Goal: Task Accomplishment & Management: Complete application form

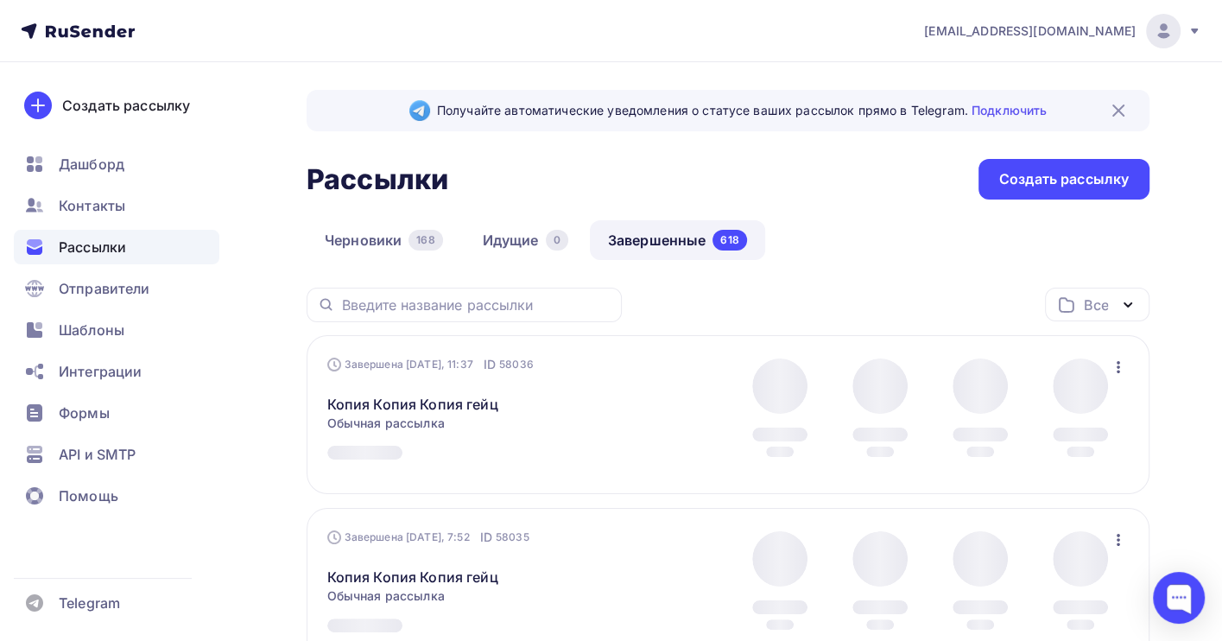
click at [627, 230] on link "Завершенные 618" at bounding box center [677, 240] width 175 height 40
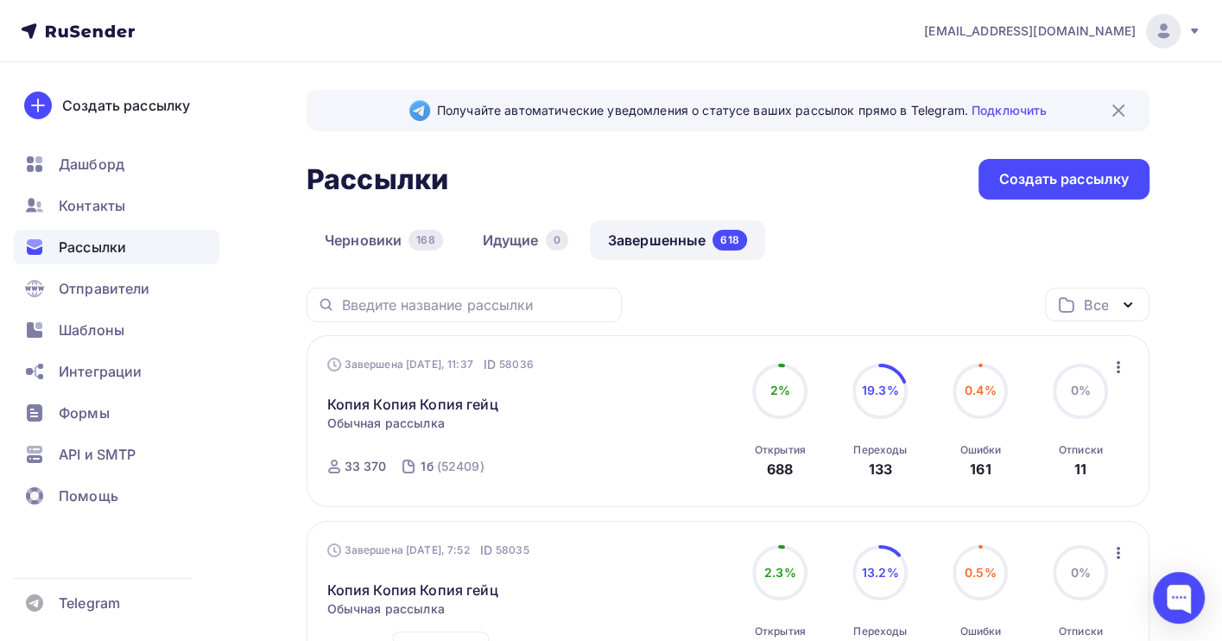
scroll to position [230, 0]
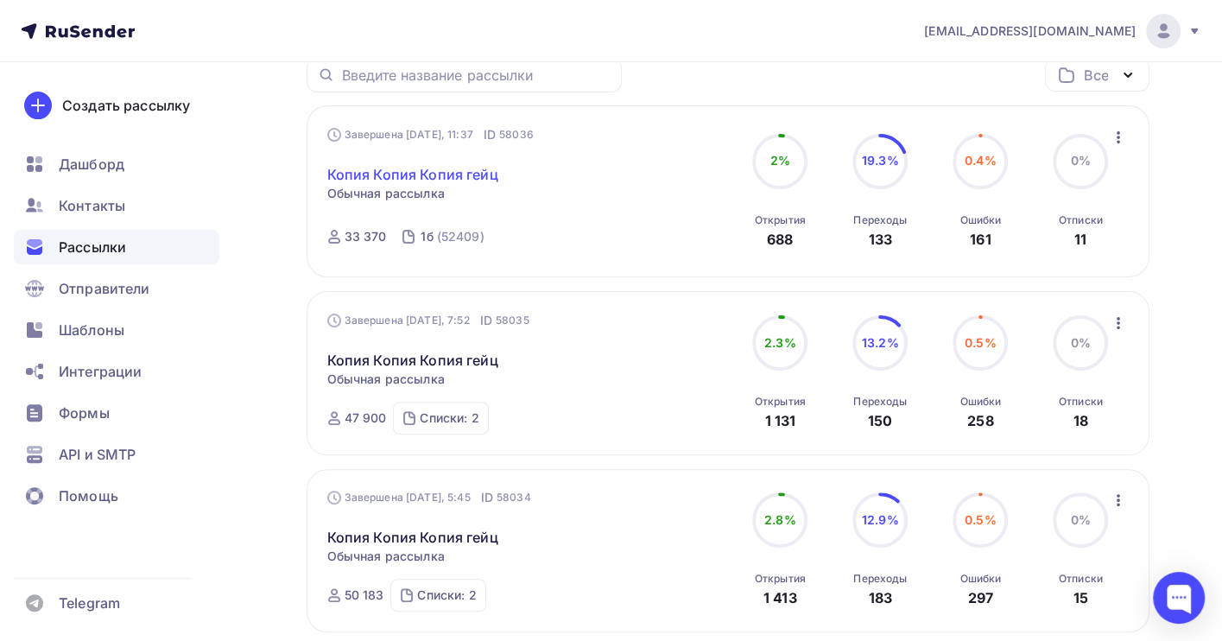
click at [443, 166] on link "Копия Копия Копия гейц" at bounding box center [412, 174] width 171 height 21
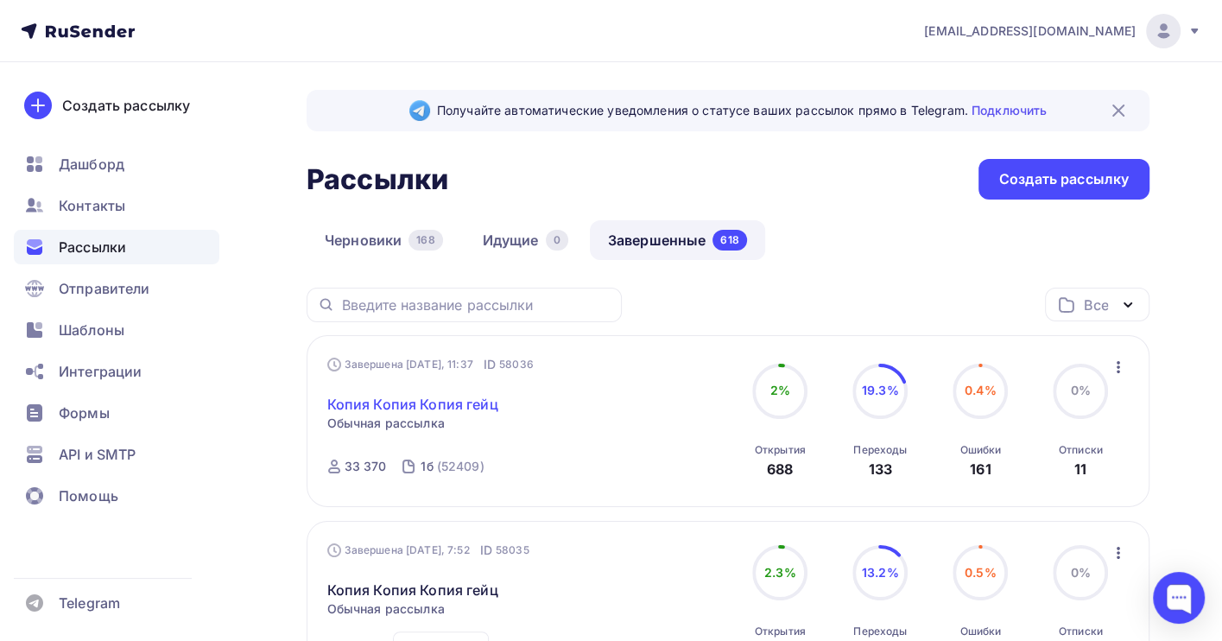
click at [458, 402] on link "Копия Копия Копия гейц" at bounding box center [412, 404] width 171 height 21
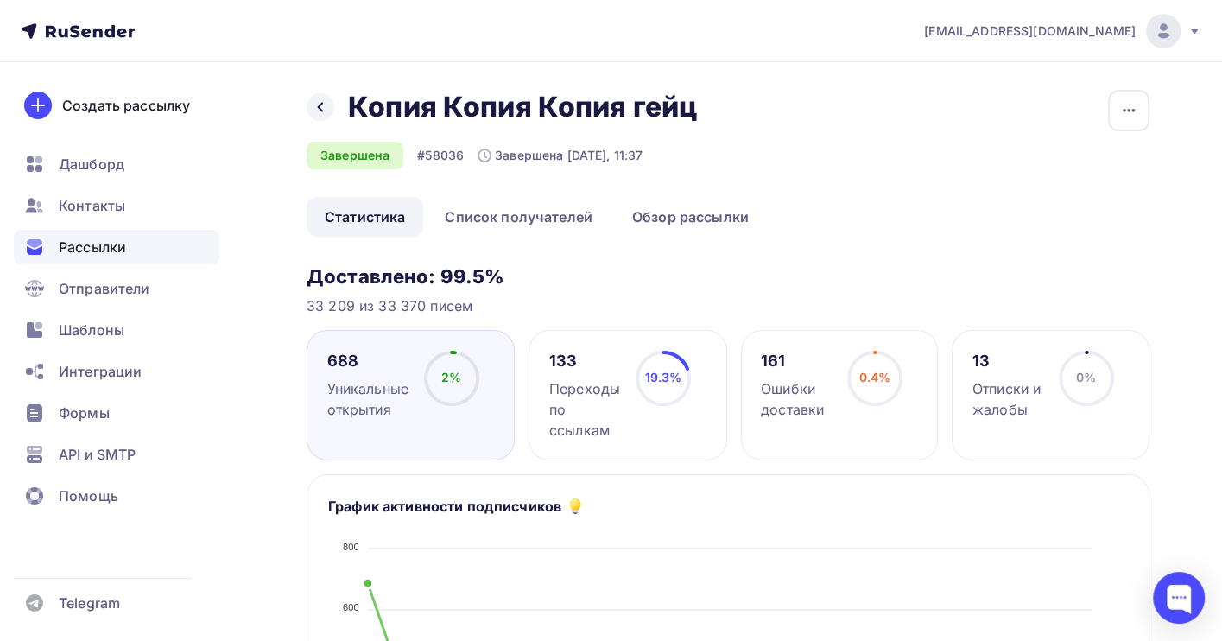
click at [97, 240] on span "Рассылки" at bounding box center [92, 247] width 67 height 21
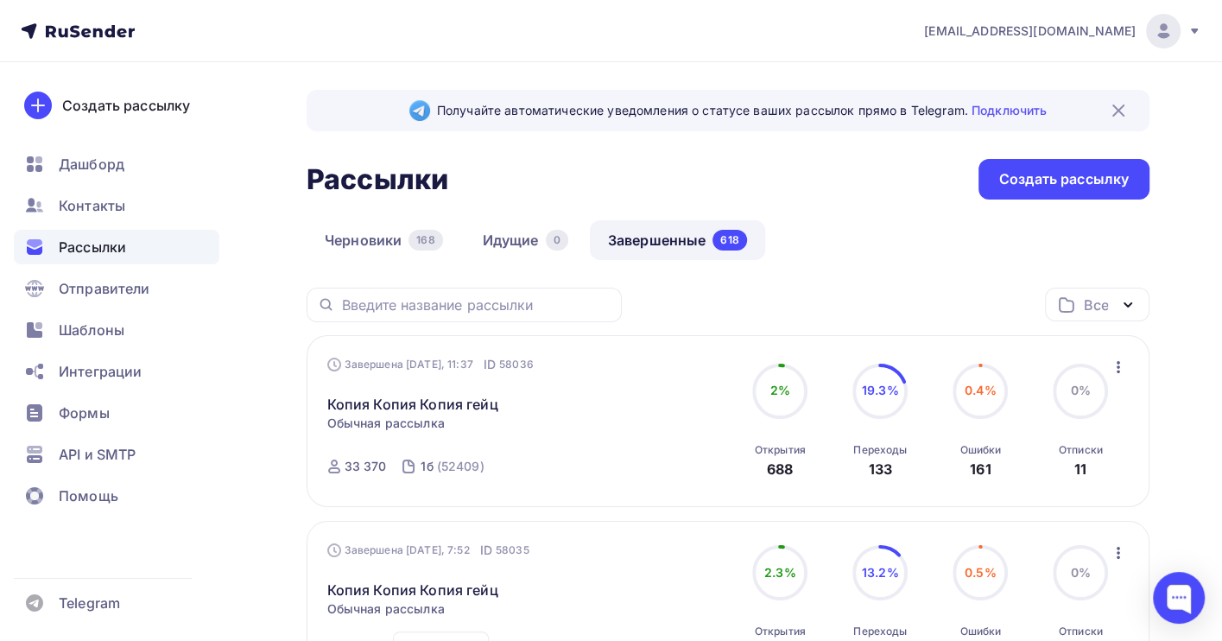
click at [66, 246] on span "Рассылки" at bounding box center [92, 247] width 67 height 21
click at [667, 240] on link "Завершенные 618" at bounding box center [677, 240] width 175 height 40
click at [1119, 365] on icon "button" at bounding box center [1118, 367] width 21 height 21
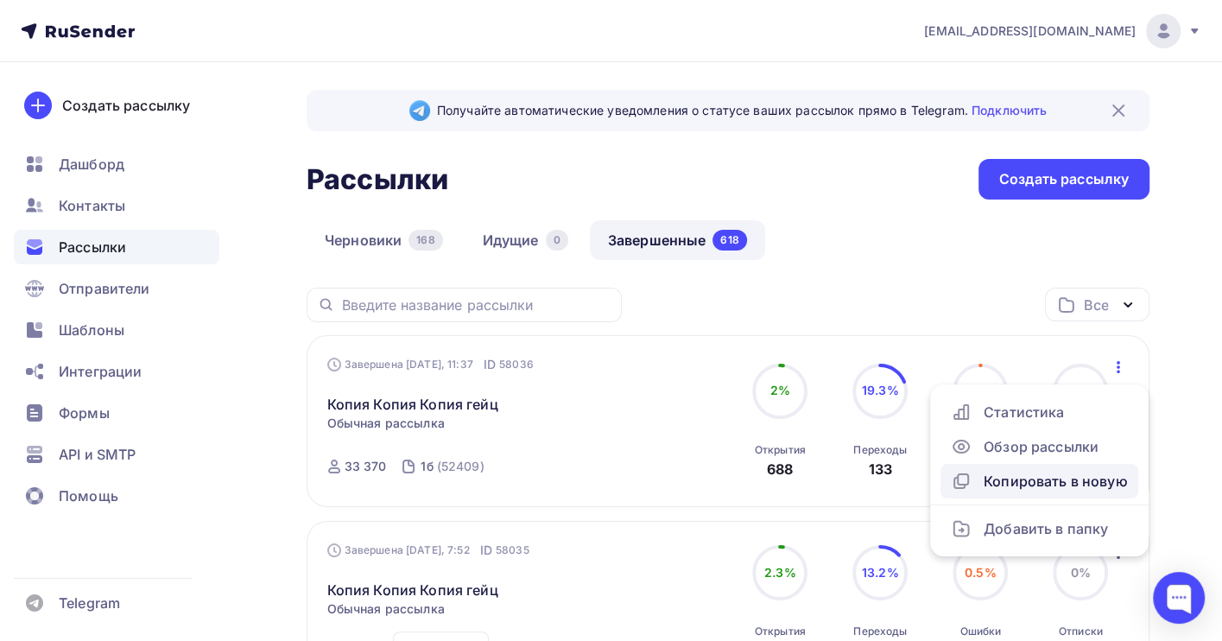
click at [1062, 472] on div "Копировать в новую" at bounding box center [1039, 481] width 177 height 21
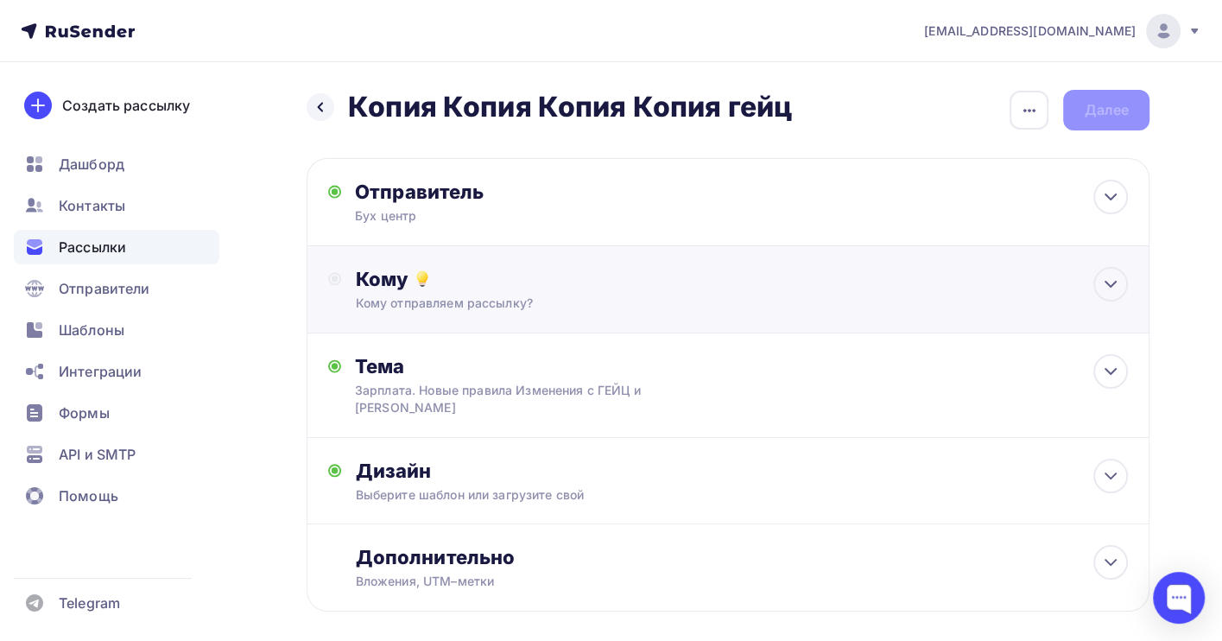
click at [809, 257] on div "Кому Кому отправляем рассылку? Списки получателей Выберите список Все списки id…" at bounding box center [728, 289] width 843 height 87
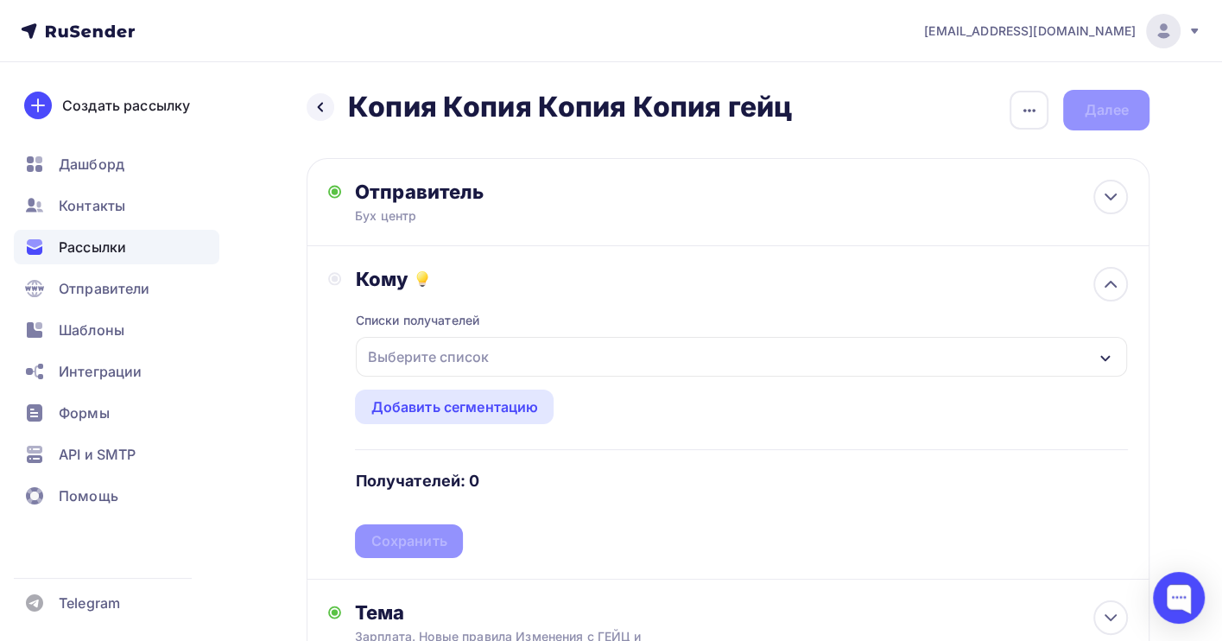
click at [515, 358] on div "Выберите список" at bounding box center [741, 357] width 771 height 40
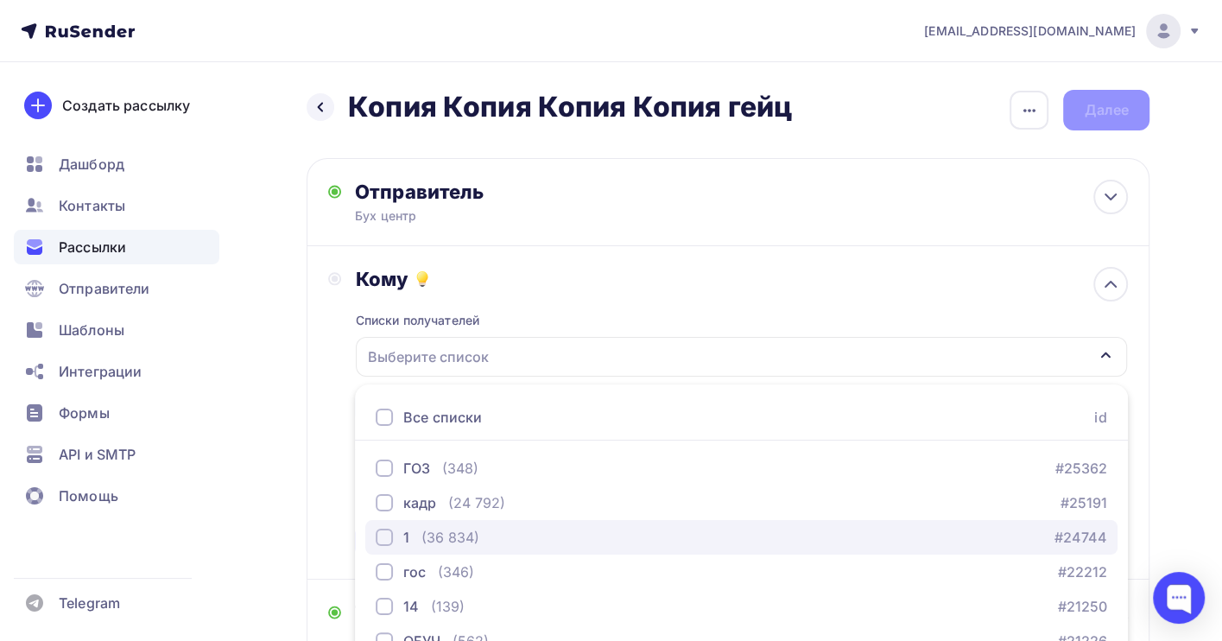
scroll to position [191, 0]
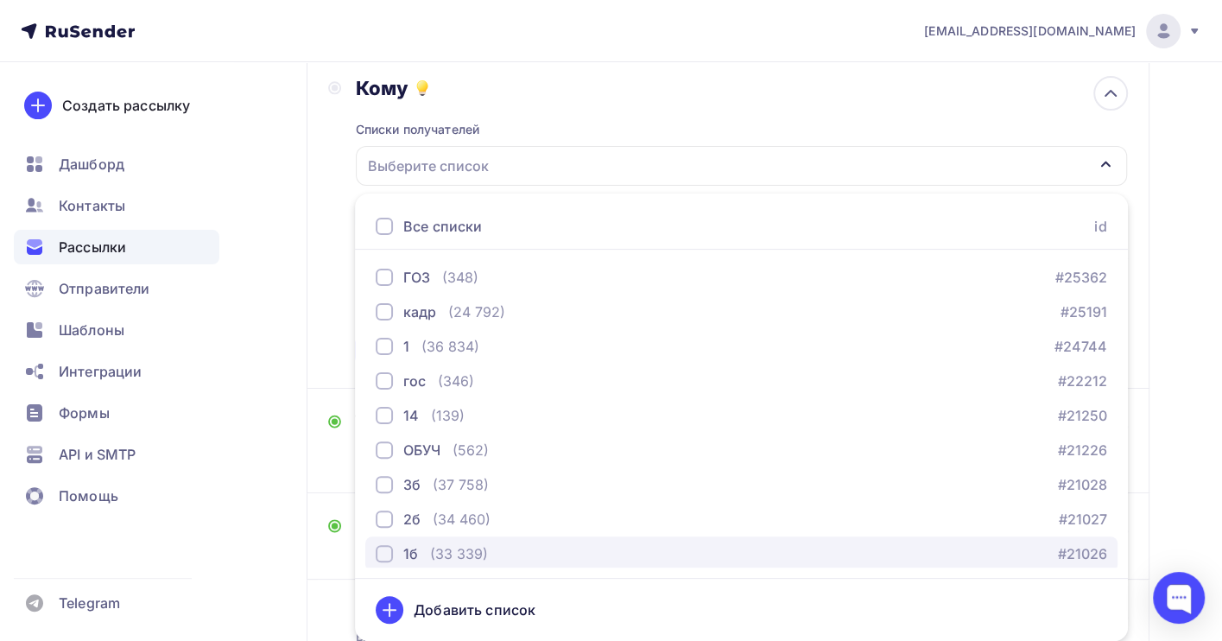
click at [452, 553] on div "(33 339)" at bounding box center [459, 553] width 58 height 21
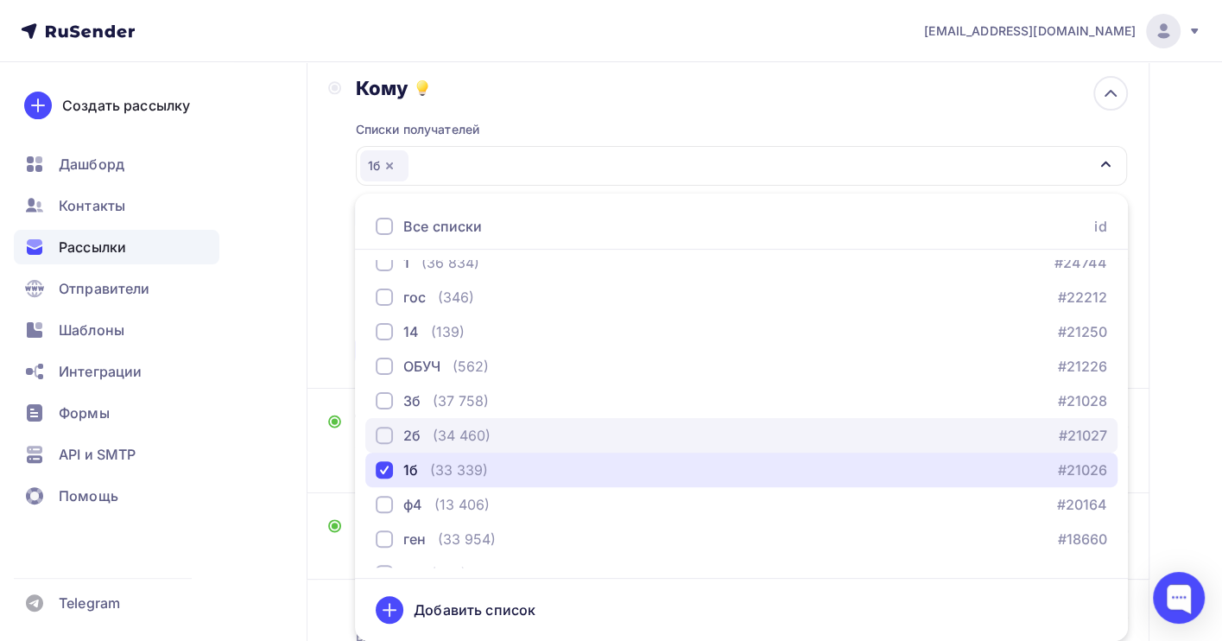
scroll to position [115, 0]
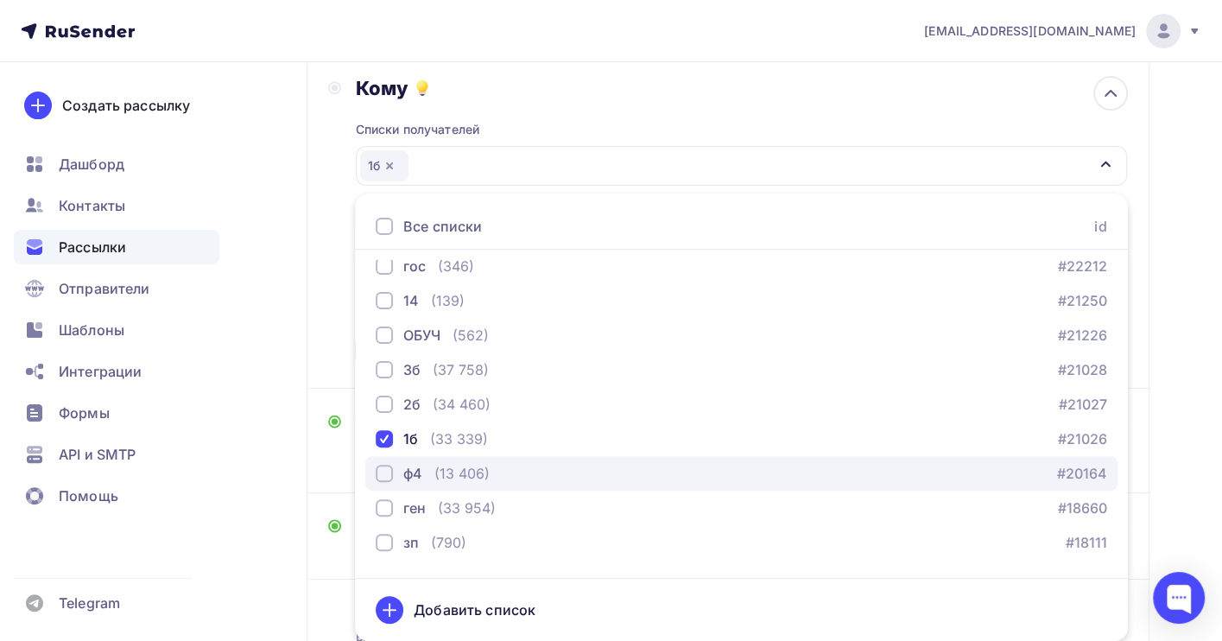
click at [460, 467] on div "(13 406)" at bounding box center [461, 473] width 55 height 21
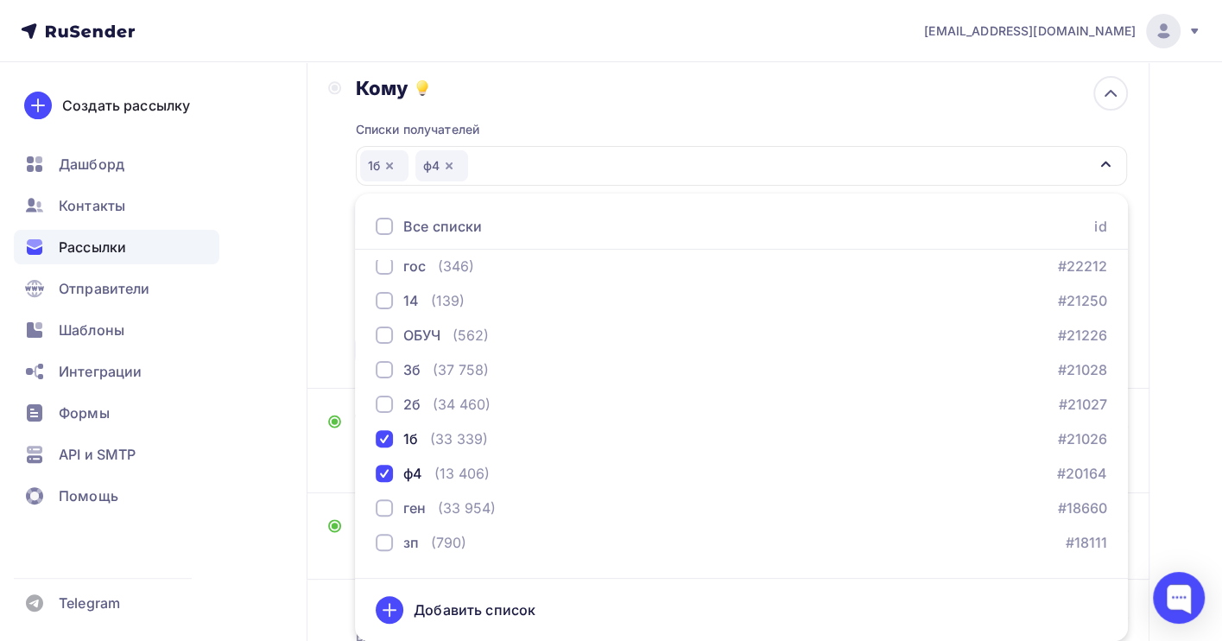
click at [1188, 395] on div "Назад Копия Копия Копия Копия гейц Копия Копия Копия Копия гейц Закончить позже…" at bounding box center [611, 324] width 1222 height 907
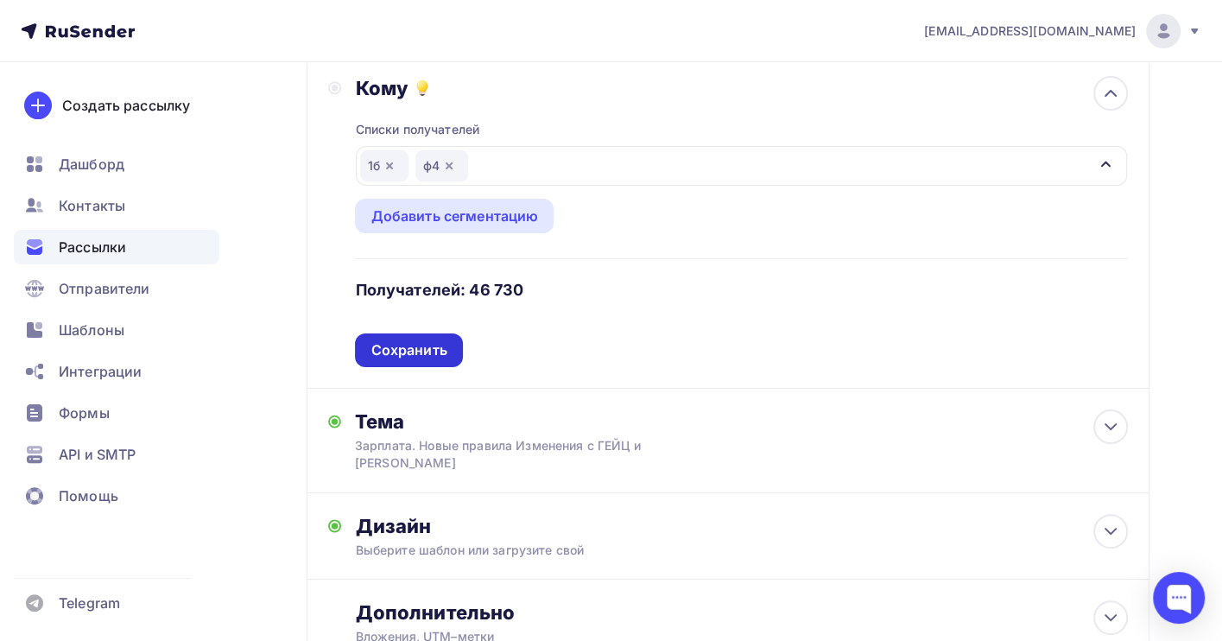
click at [403, 363] on div "Сохранить" at bounding box center [408, 350] width 107 height 34
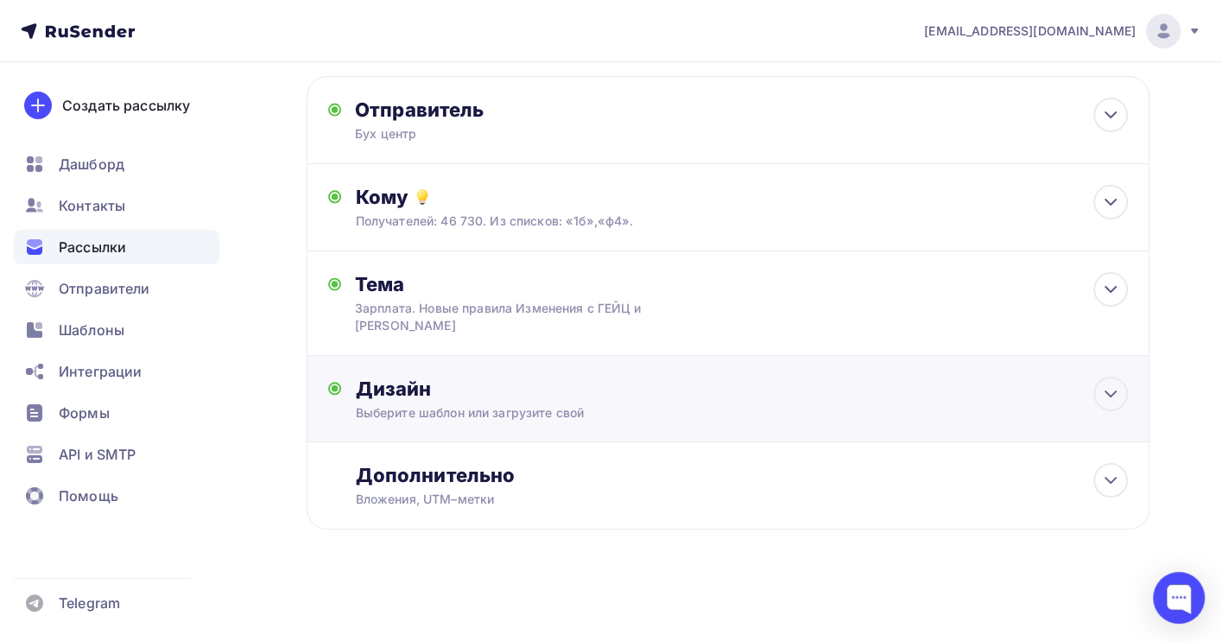
scroll to position [84, 0]
click at [1115, 287] on icon at bounding box center [1111, 289] width 10 height 5
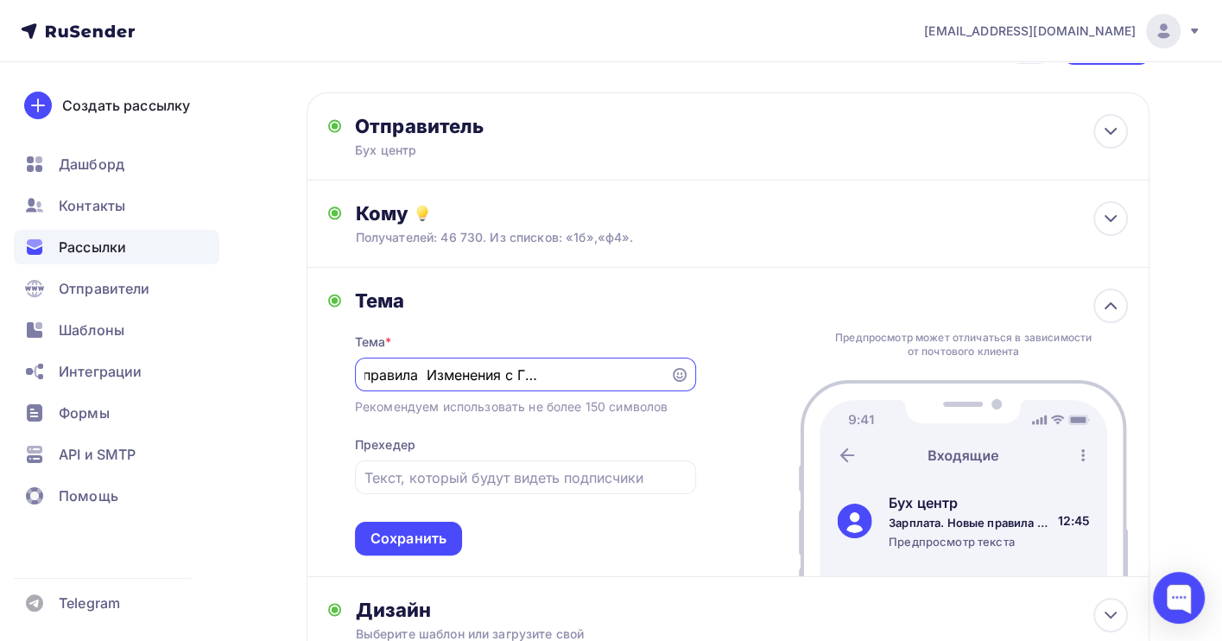
scroll to position [0, 0]
drag, startPoint x: 656, startPoint y: 375, endPoint x: 244, endPoint y: 368, distance: 412.1
click at [244, 368] on div "Назад Копия Копия Копия Копия гейц Копия Копия Копия Копия гейц Закончить позже…" at bounding box center [611, 429] width 1222 height 865
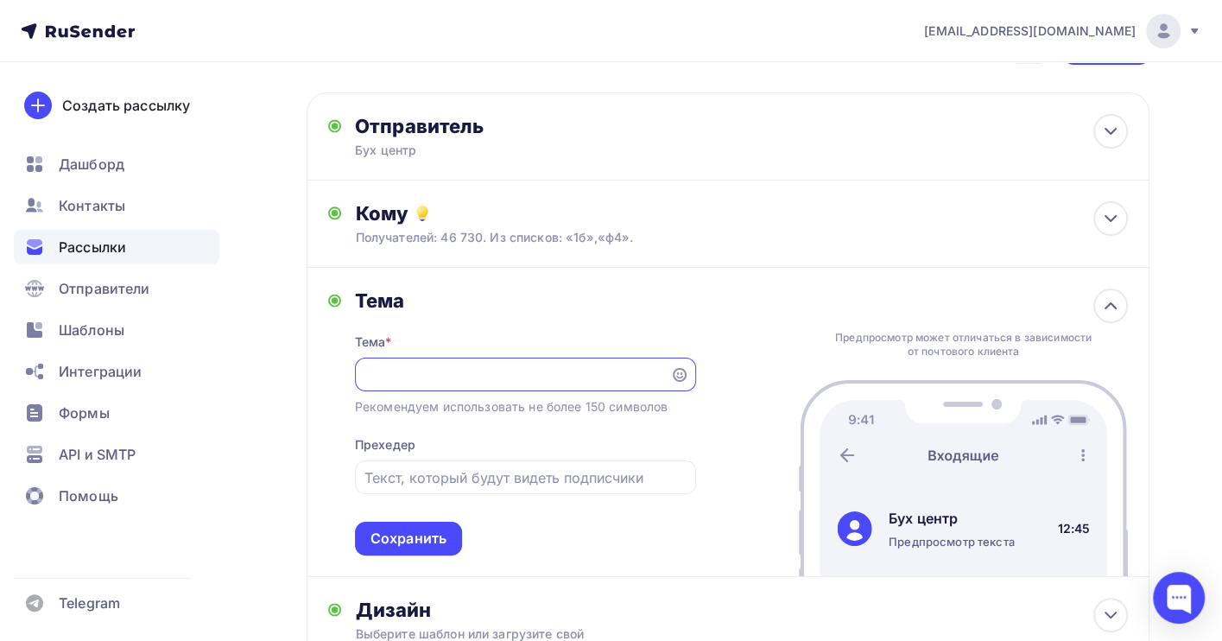
paste input "Строительство 2025: бухгалтерский учет, налогообложение для застройщика, подряд…"
drag, startPoint x: 367, startPoint y: 371, endPoint x: 872, endPoint y: 377, distance: 505.3
click at [872, 377] on div "[PERSON_NAME] * Строительство 2025: бухгалтерский учет, налогообложение для зас…" at bounding box center [728, 422] width 843 height 309
paste input "Доходы, расходы, убытки, резервы: сложные вопросы бухгалтерского и налогового у…"
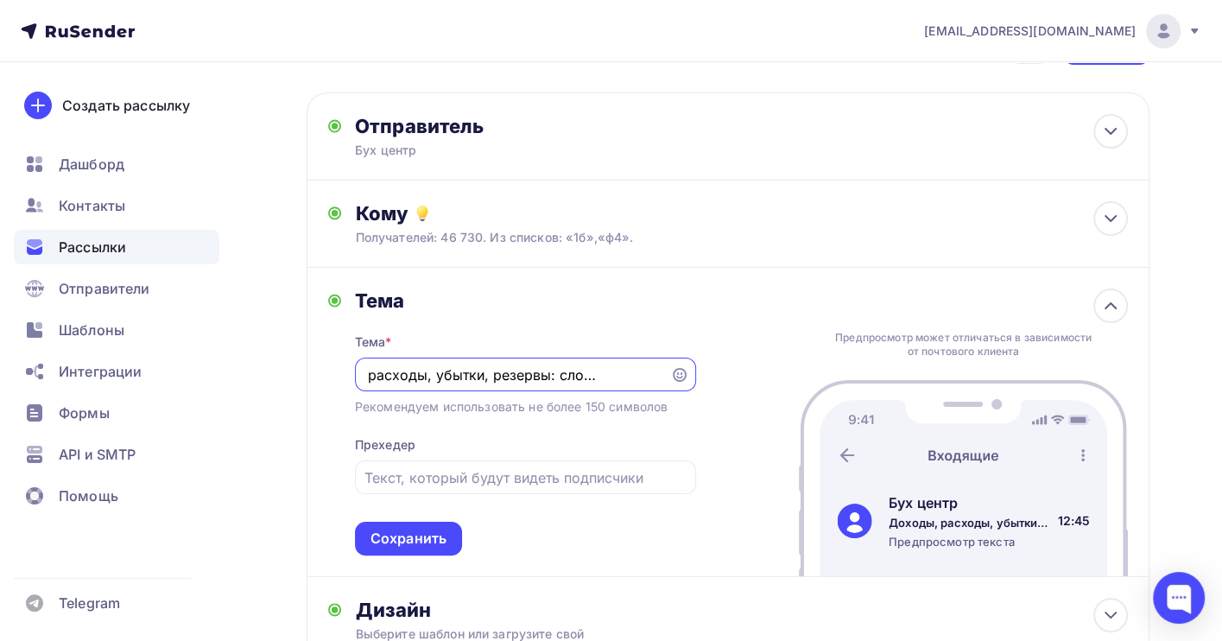
scroll to position [0, 87]
drag, startPoint x: 659, startPoint y: 375, endPoint x: 516, endPoint y: 377, distance: 143.4
click at [516, 377] on input "Доходы, расходы, убытки, резервы: сложные вопросы бухгалтерского и налогового у…" at bounding box center [512, 375] width 295 height 21
type input "Доходы, расходы, убытки, резервы"
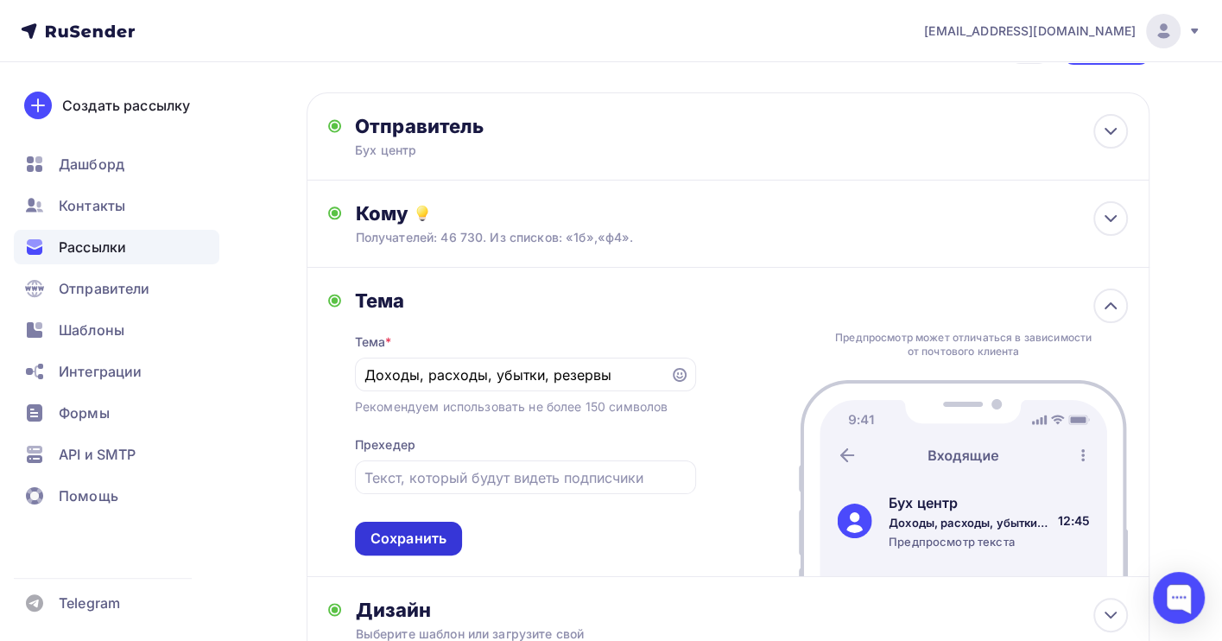
click at [434, 530] on div "Сохранить" at bounding box center [408, 539] width 107 height 34
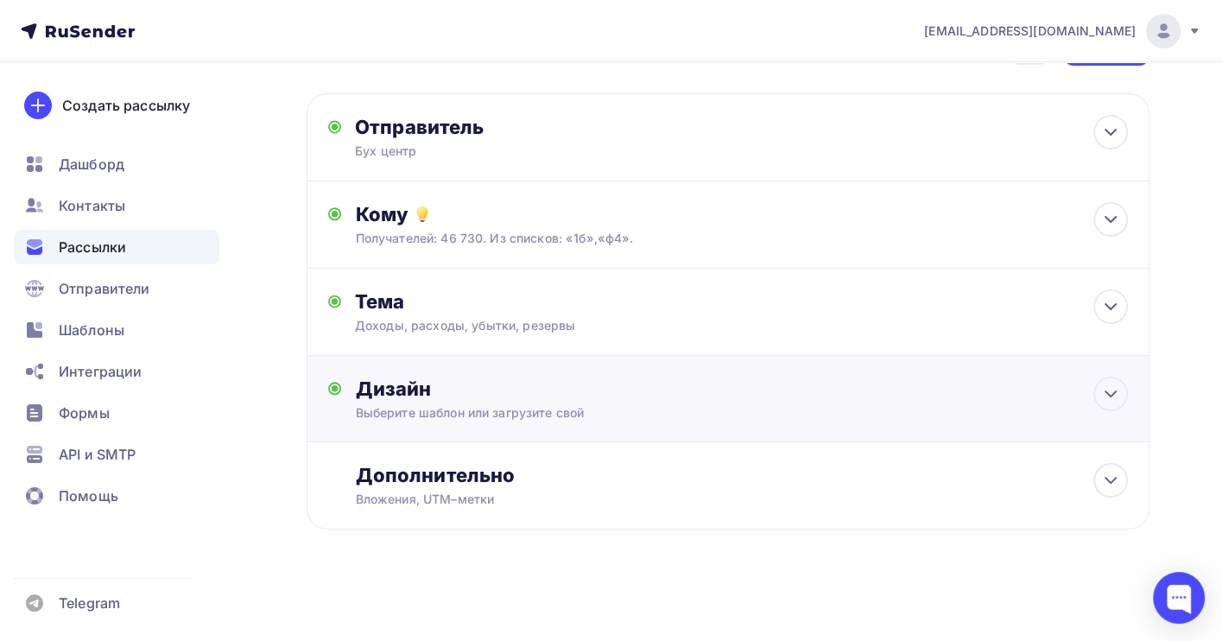
click at [1083, 387] on div "Дизайн" at bounding box center [741, 389] width 773 height 24
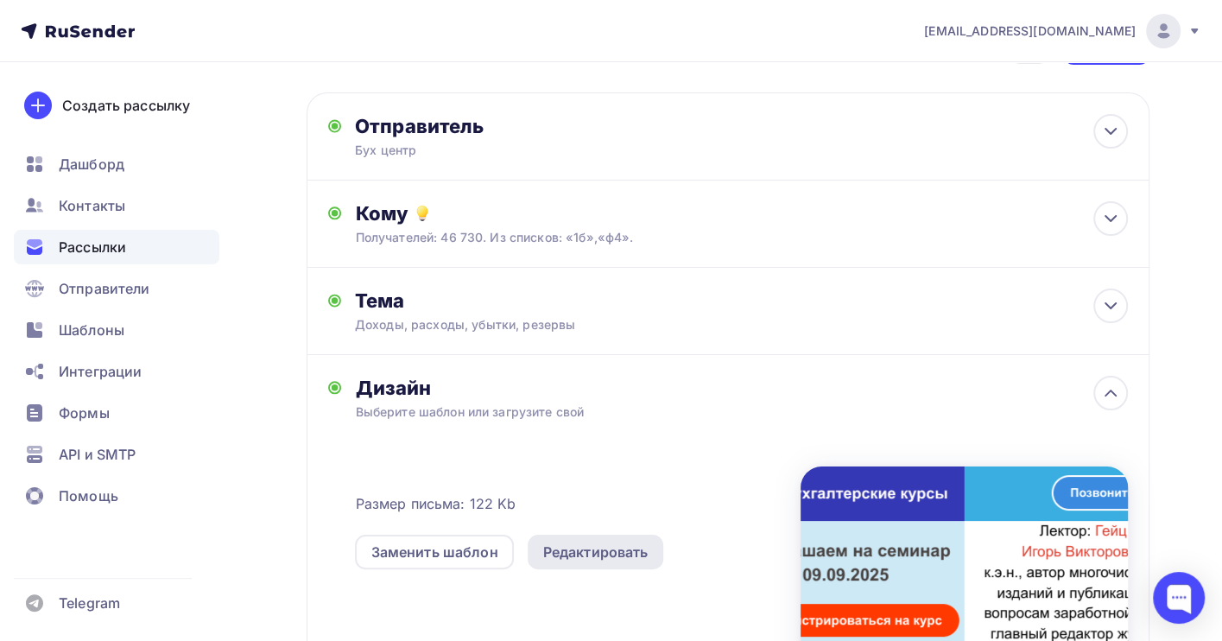
click at [564, 543] on div "Редактировать" at bounding box center [595, 552] width 105 height 21
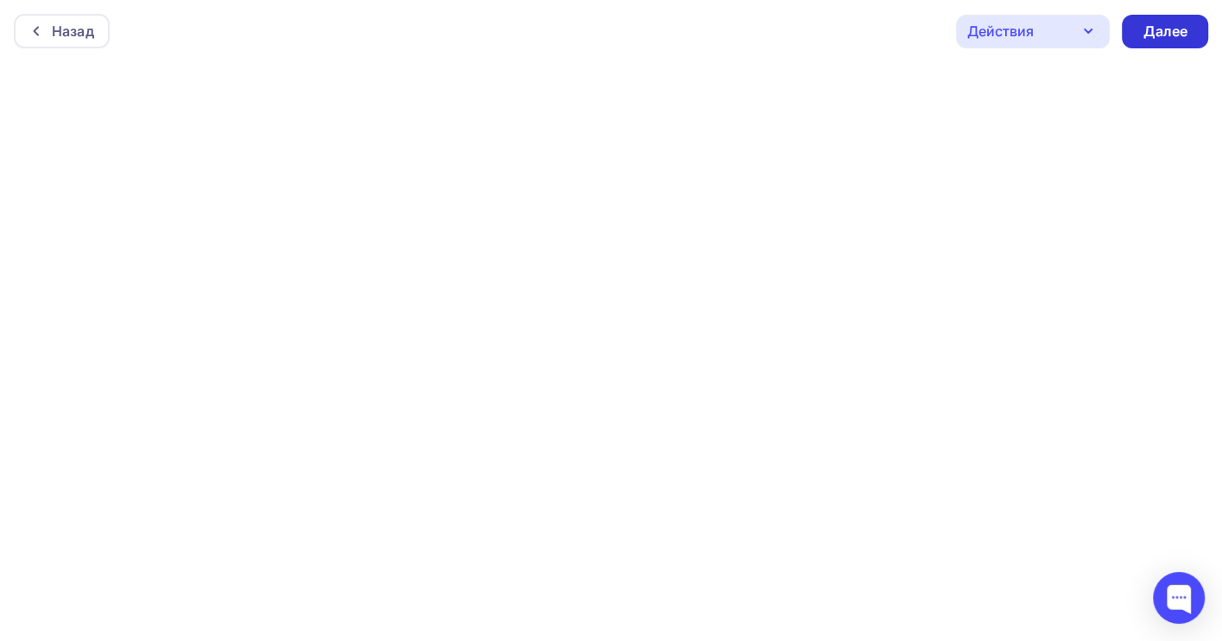
click at [1170, 36] on div "Далее" at bounding box center [1165, 32] width 45 height 20
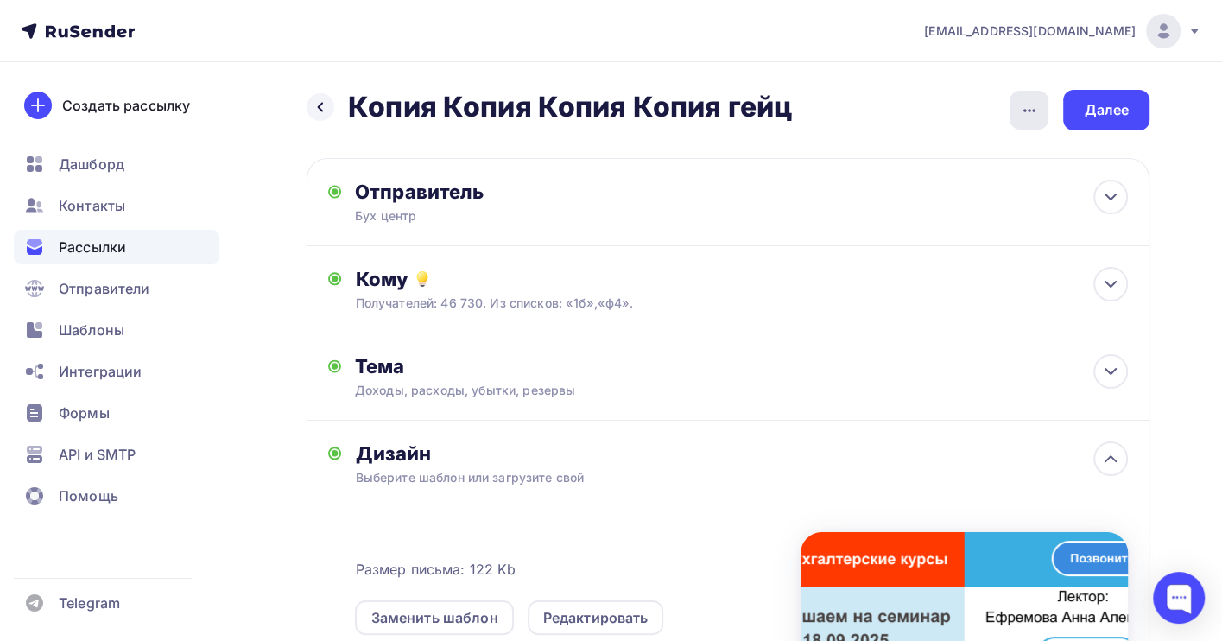
click at [1032, 120] on div "button" at bounding box center [1029, 110] width 39 height 39
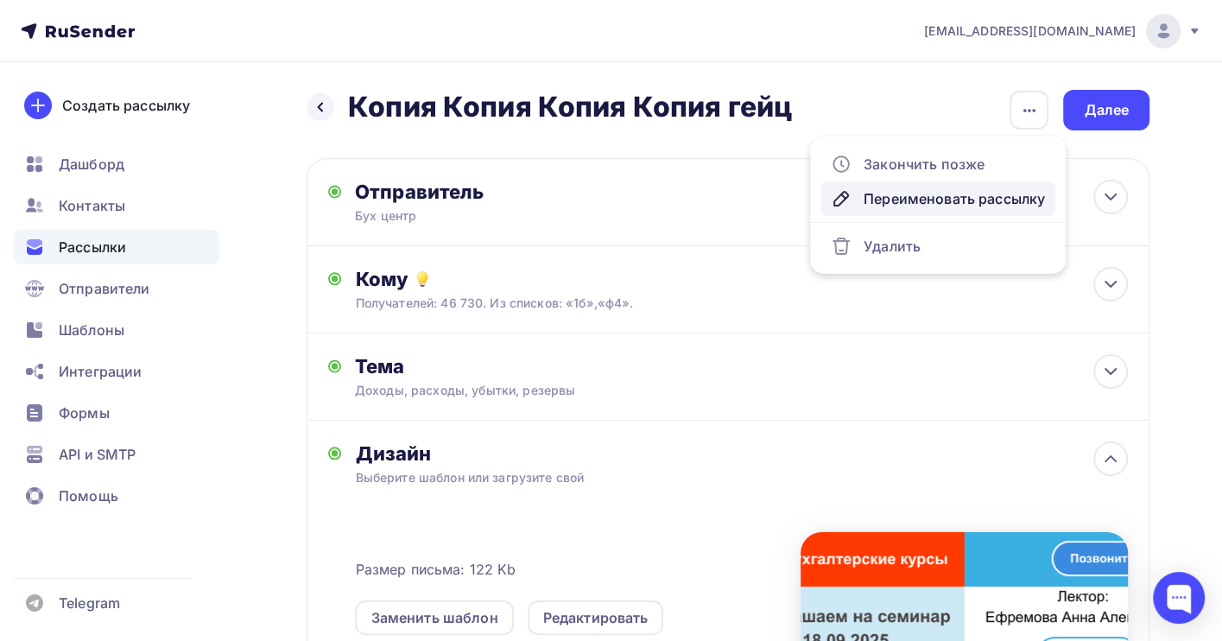
click at [940, 198] on div "Переименовать рассылку" at bounding box center [938, 198] width 214 height 21
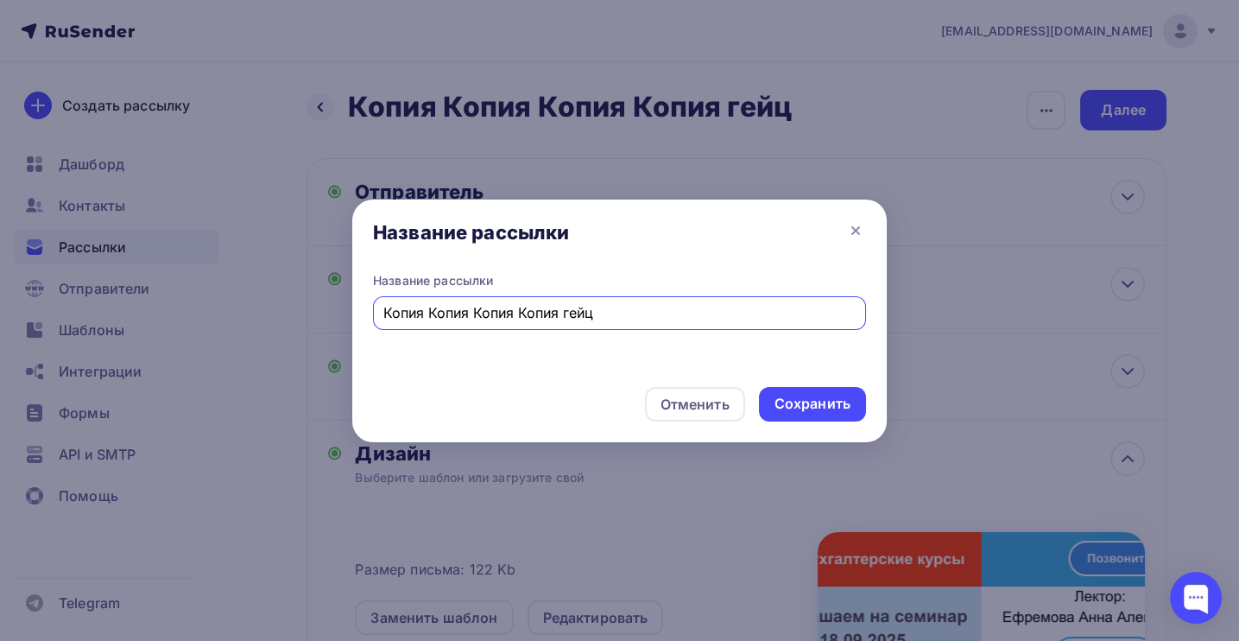
drag, startPoint x: 649, startPoint y: 314, endPoint x: 244, endPoint y: 312, distance: 405.1
click at [244, 312] on div "Название рассылки Название рассылки Копия Копия Копия Копия гейц Отменить Сохра…" at bounding box center [619, 320] width 1239 height 641
type input "l"
type input "доходы"
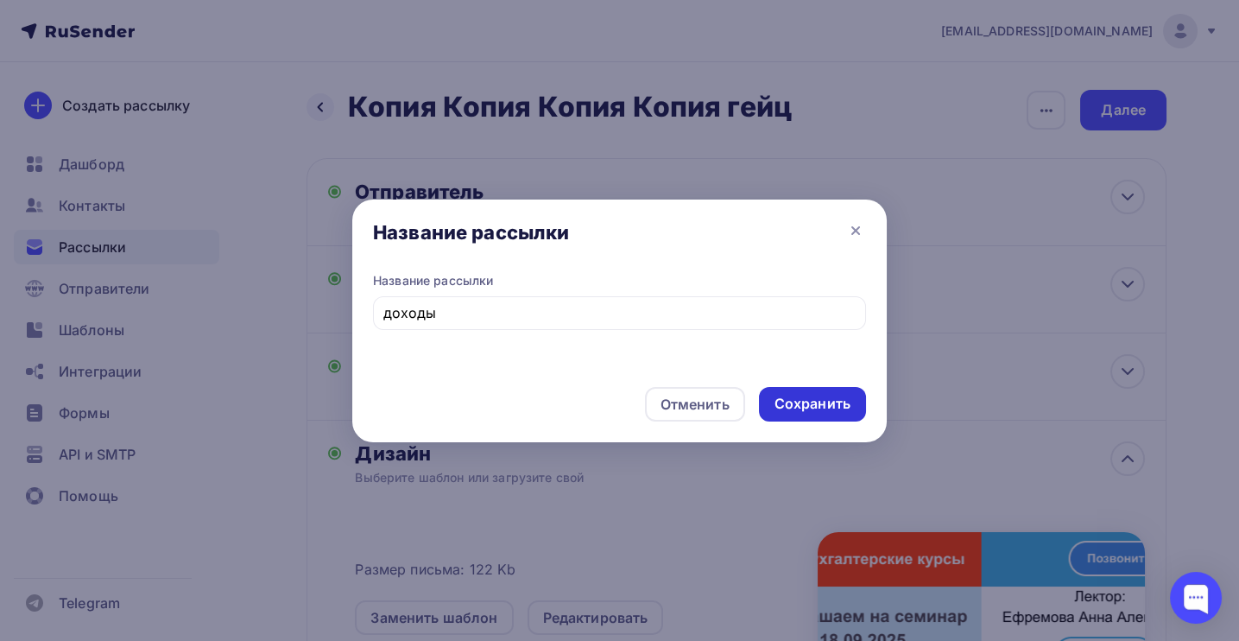
click at [835, 410] on div "Сохранить" at bounding box center [813, 404] width 76 height 20
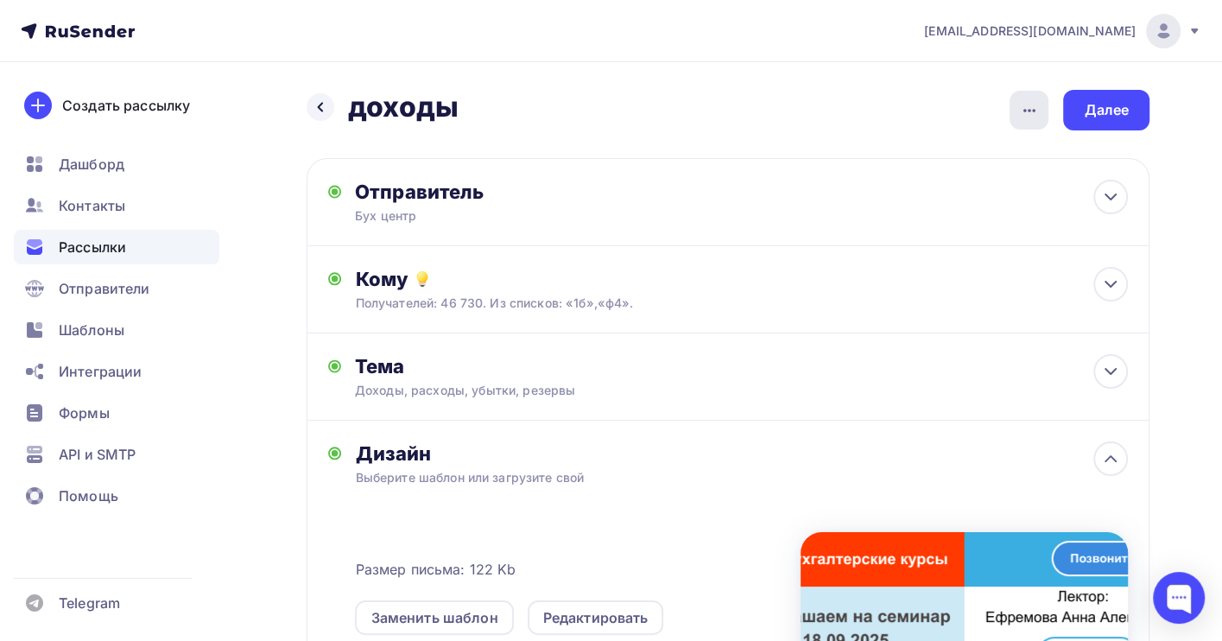
click at [1024, 114] on icon "button" at bounding box center [1029, 110] width 21 height 21
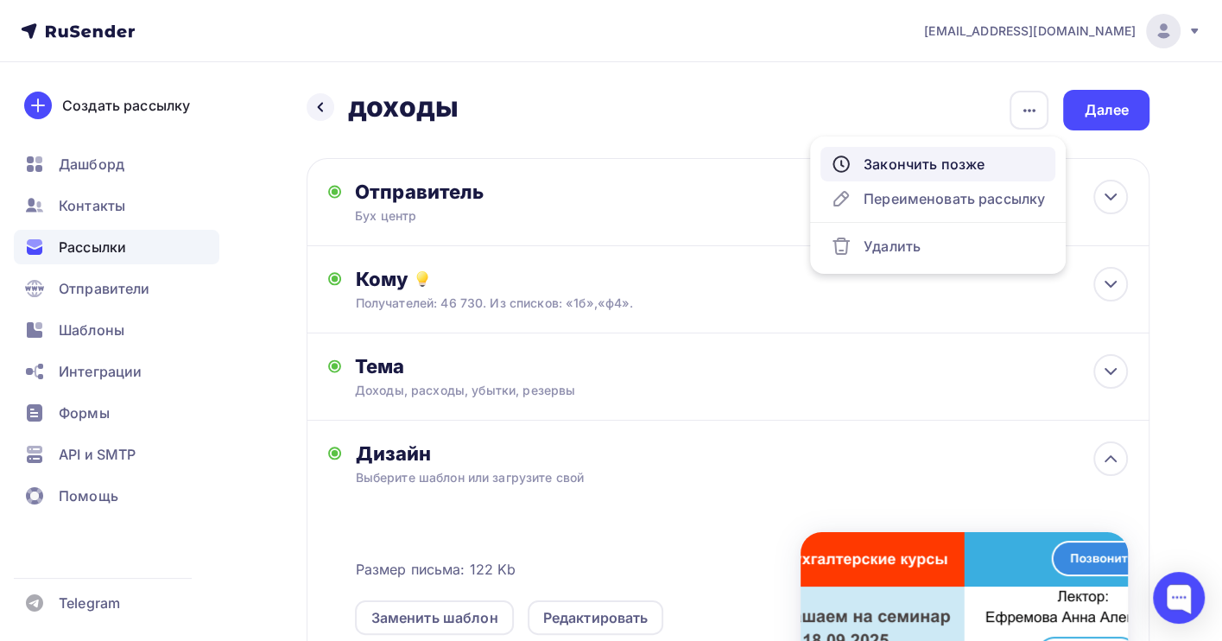
click at [930, 163] on div "Закончить позже" at bounding box center [938, 164] width 214 height 21
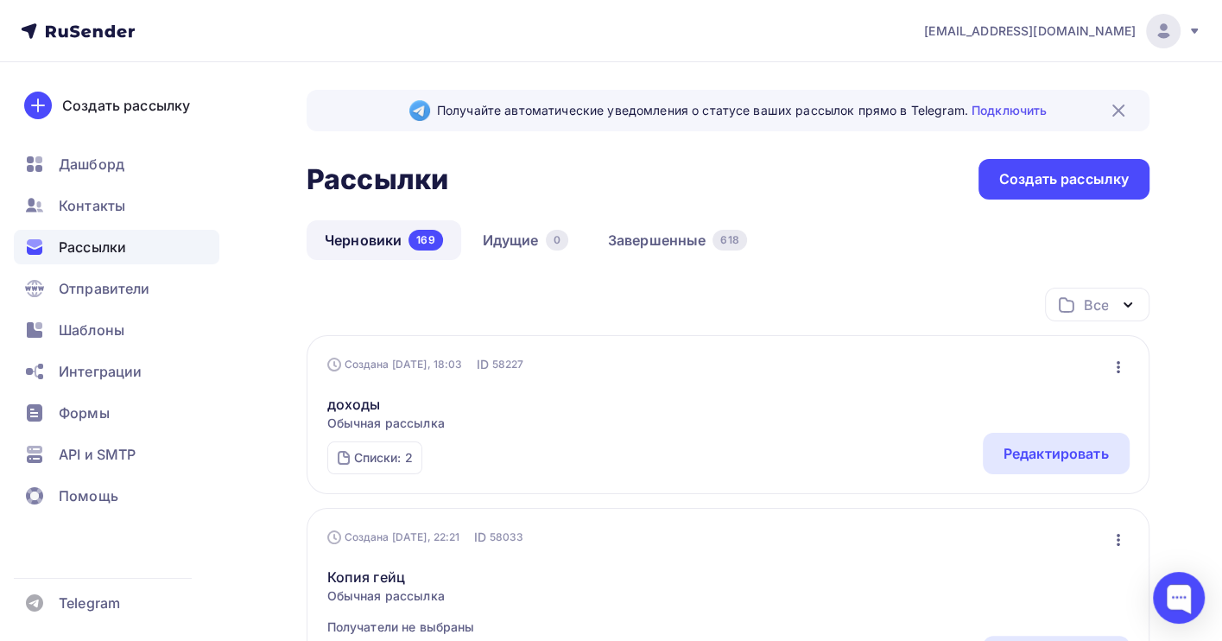
click at [1119, 369] on icon "button" at bounding box center [1118, 367] width 21 height 21
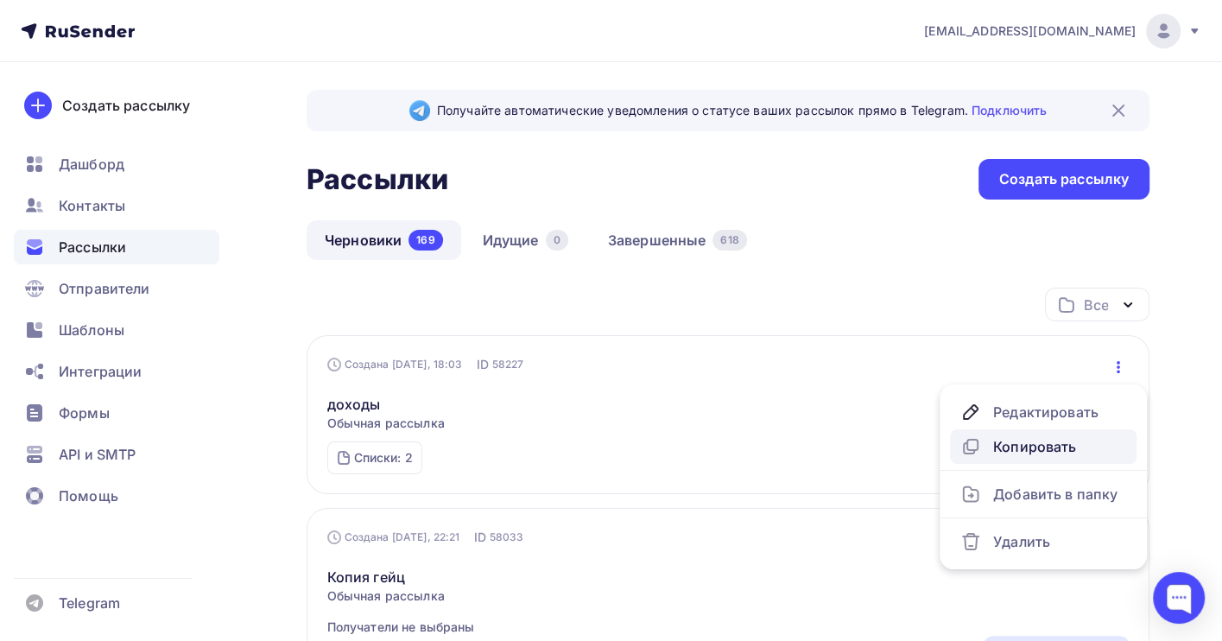
click at [1009, 448] on div "Копировать" at bounding box center [1043, 446] width 166 height 21
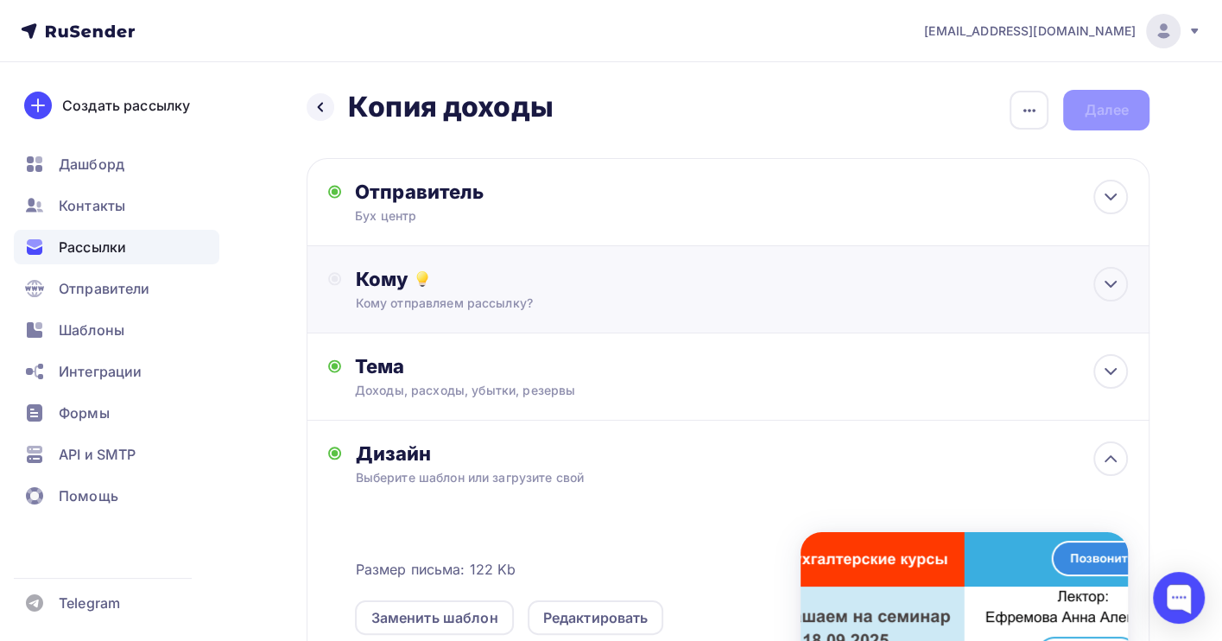
click at [497, 288] on div "Кому" at bounding box center [741, 279] width 773 height 24
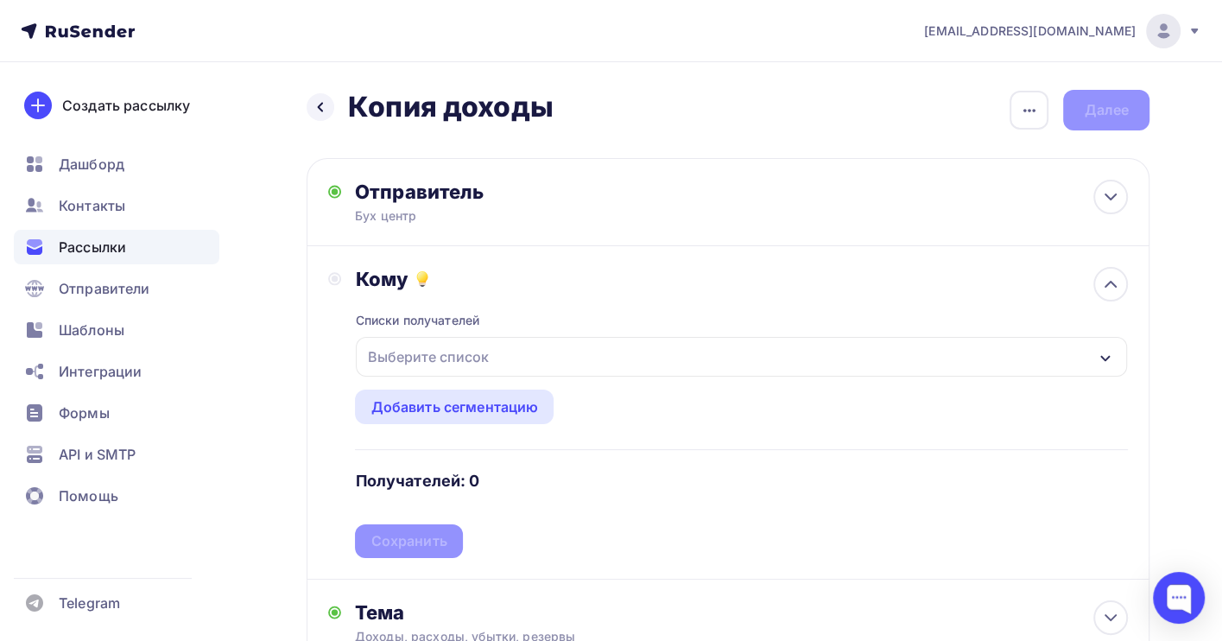
click at [473, 352] on div "Выберите список" at bounding box center [427, 356] width 135 height 31
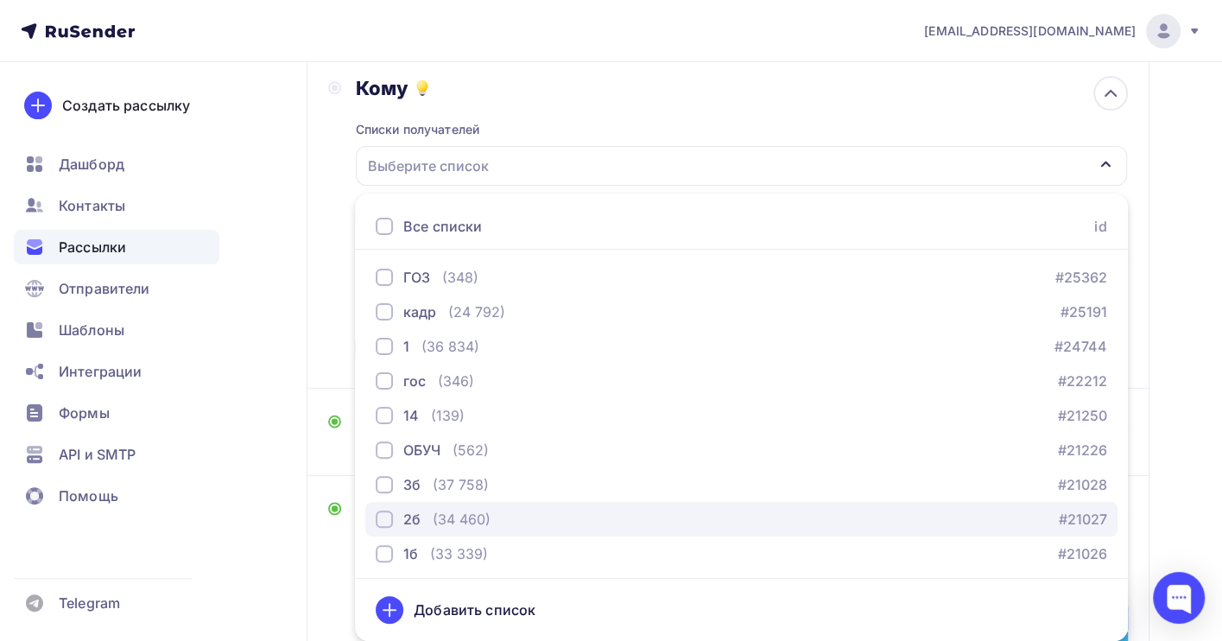
scroll to position [115, 0]
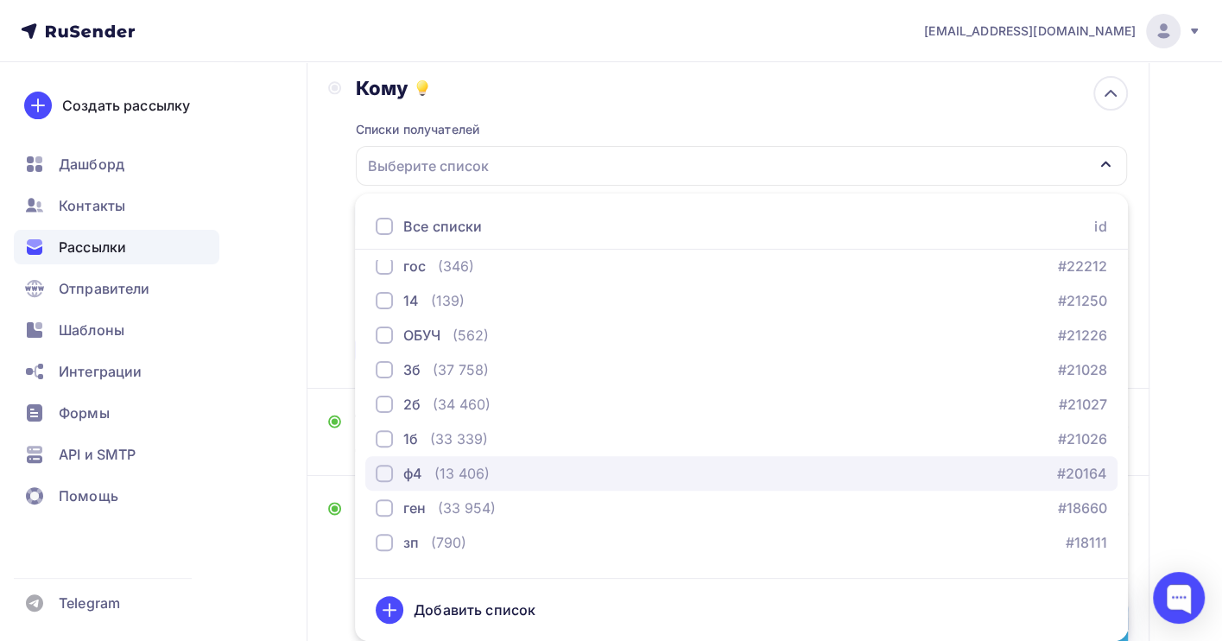
click at [464, 479] on div "(13 406)" at bounding box center [461, 473] width 55 height 21
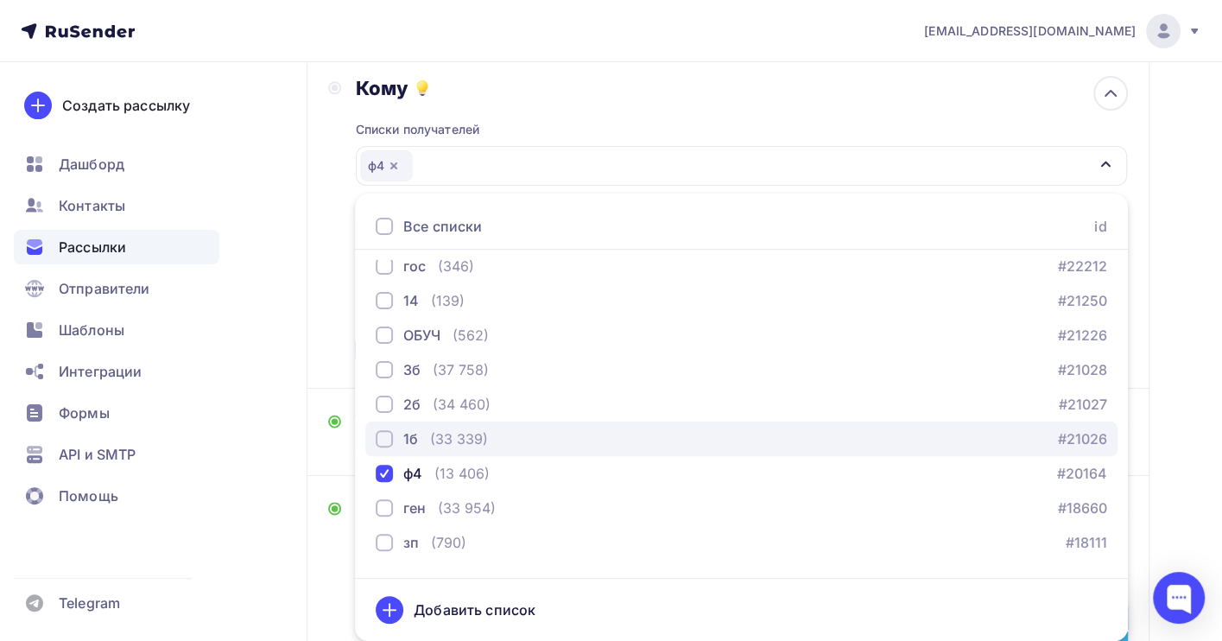
click at [466, 435] on div "(33 339)" at bounding box center [459, 438] width 58 height 21
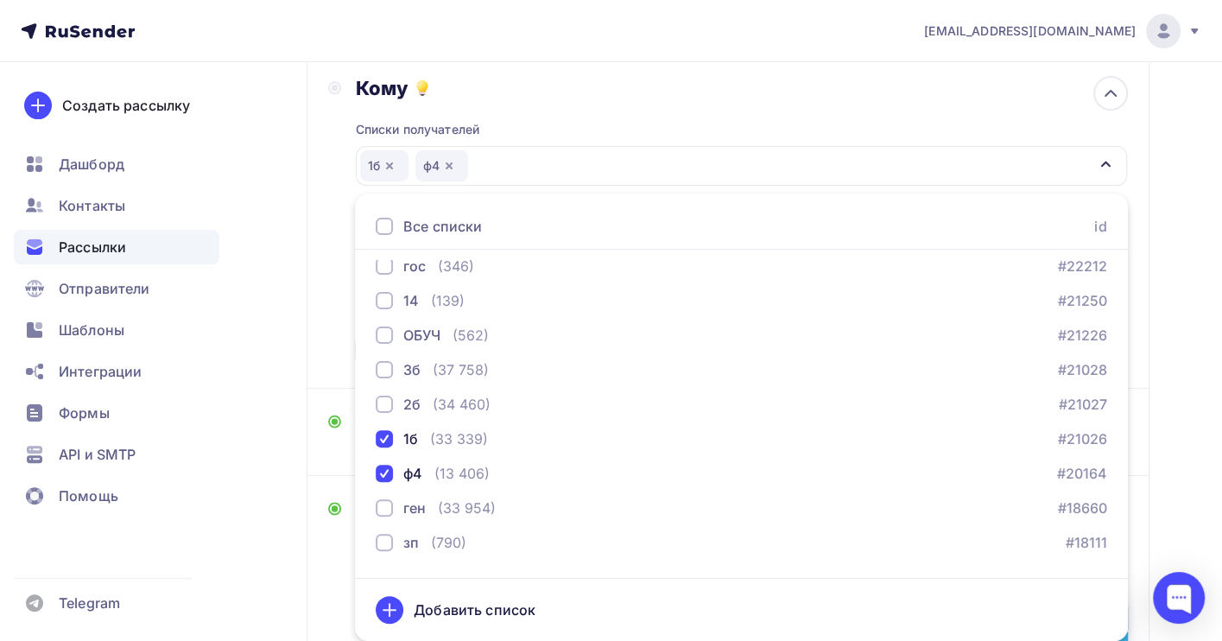
click at [1163, 363] on div "Назад Копия доходы Копия доходы Закончить позже Переименовать рассылку Удалить …" at bounding box center [611, 463] width 1222 height 1185
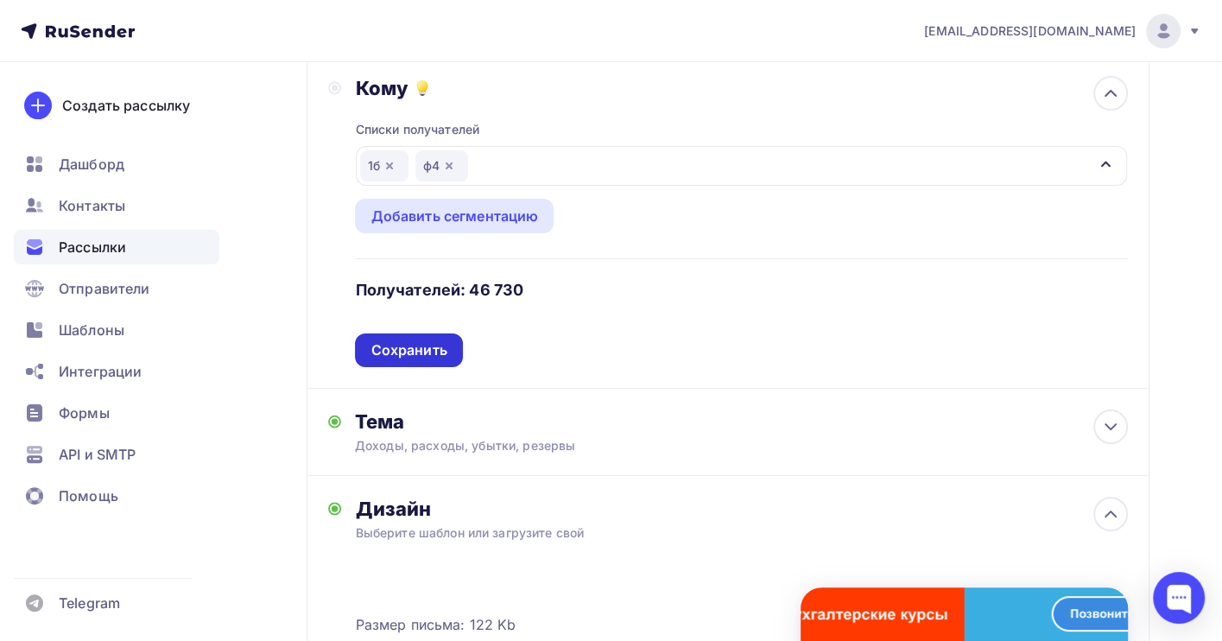
click at [404, 355] on div "Сохранить" at bounding box center [409, 350] width 76 height 20
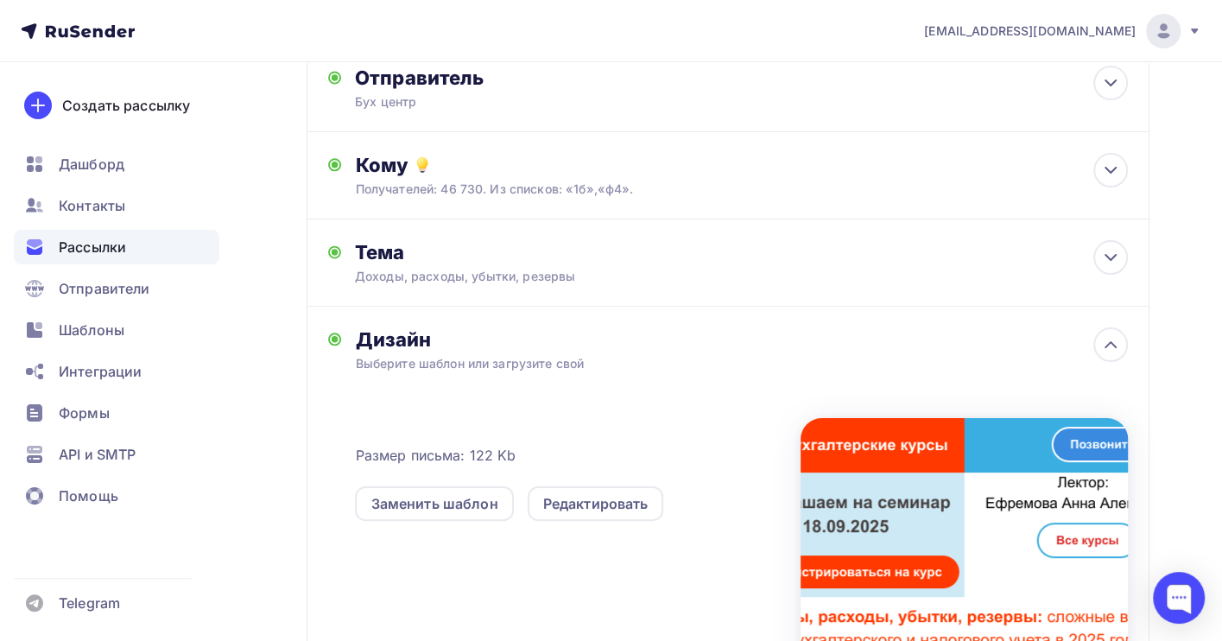
scroll to position [0, 0]
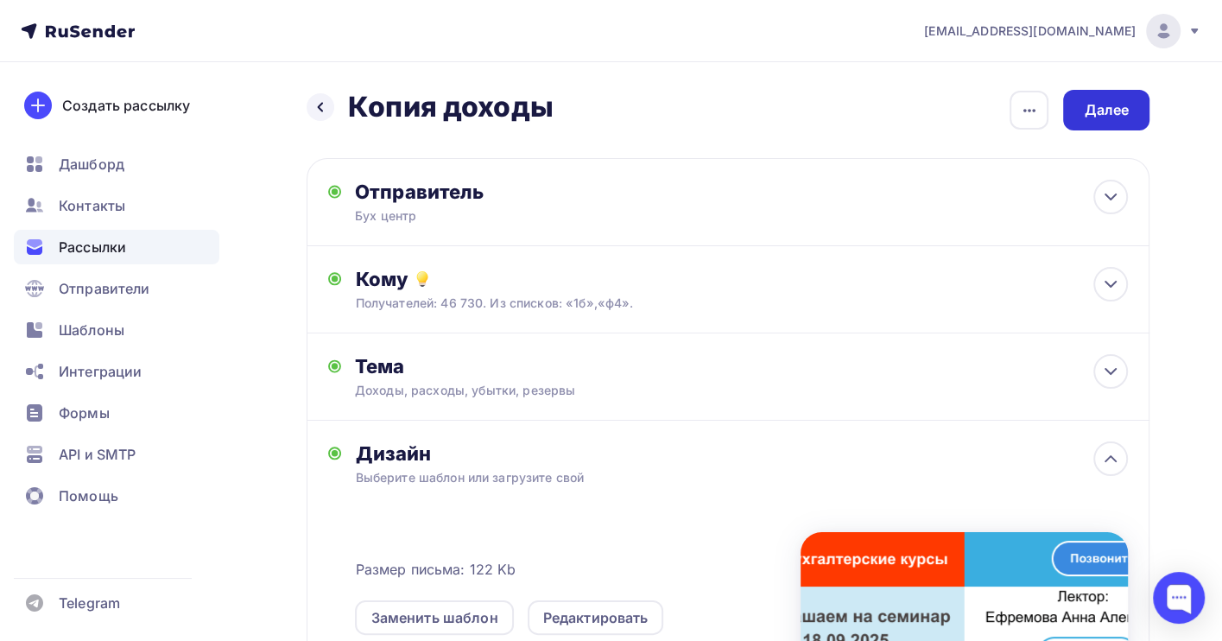
click at [1080, 110] on div "Далее" at bounding box center [1106, 110] width 86 height 41
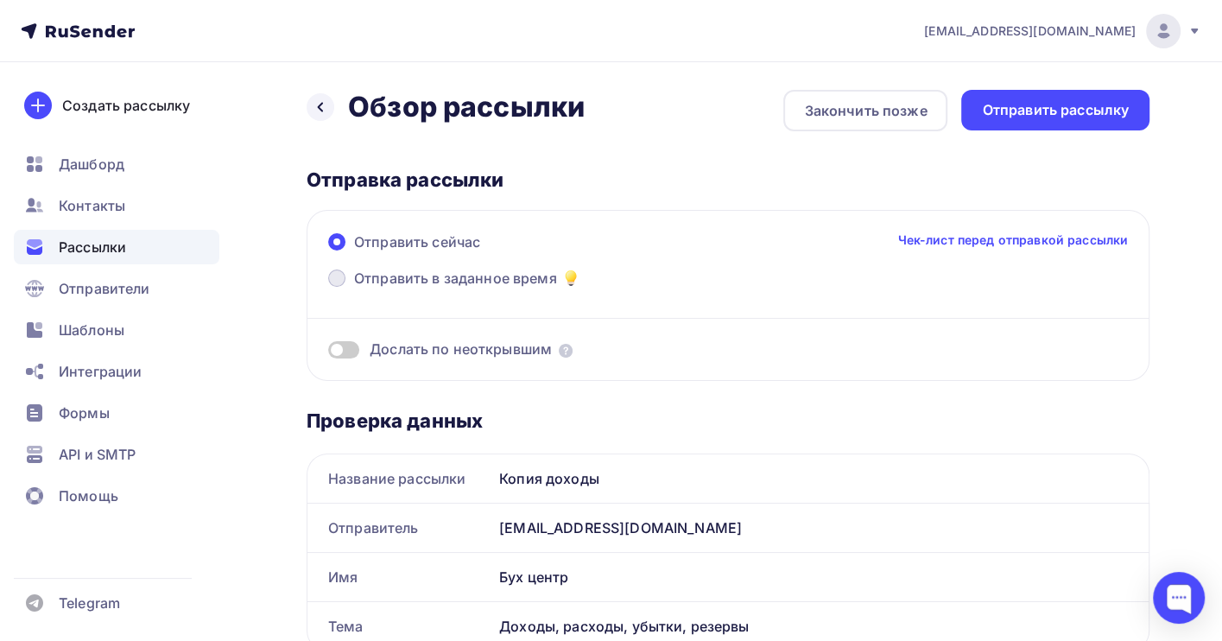
click at [399, 274] on span "Отправить в заданное время" at bounding box center [455, 278] width 203 height 21
click at [354, 288] on input "Отправить в заданное время" at bounding box center [354, 288] width 0 height 0
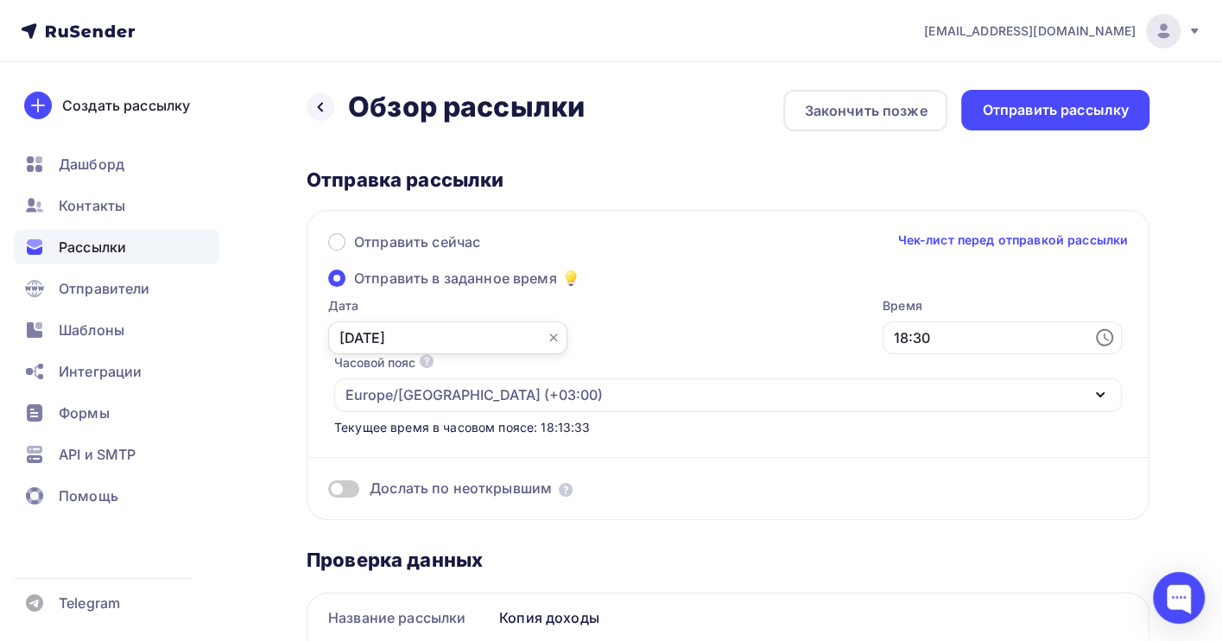
click at [370, 346] on input "[DATE]" at bounding box center [447, 337] width 239 height 33
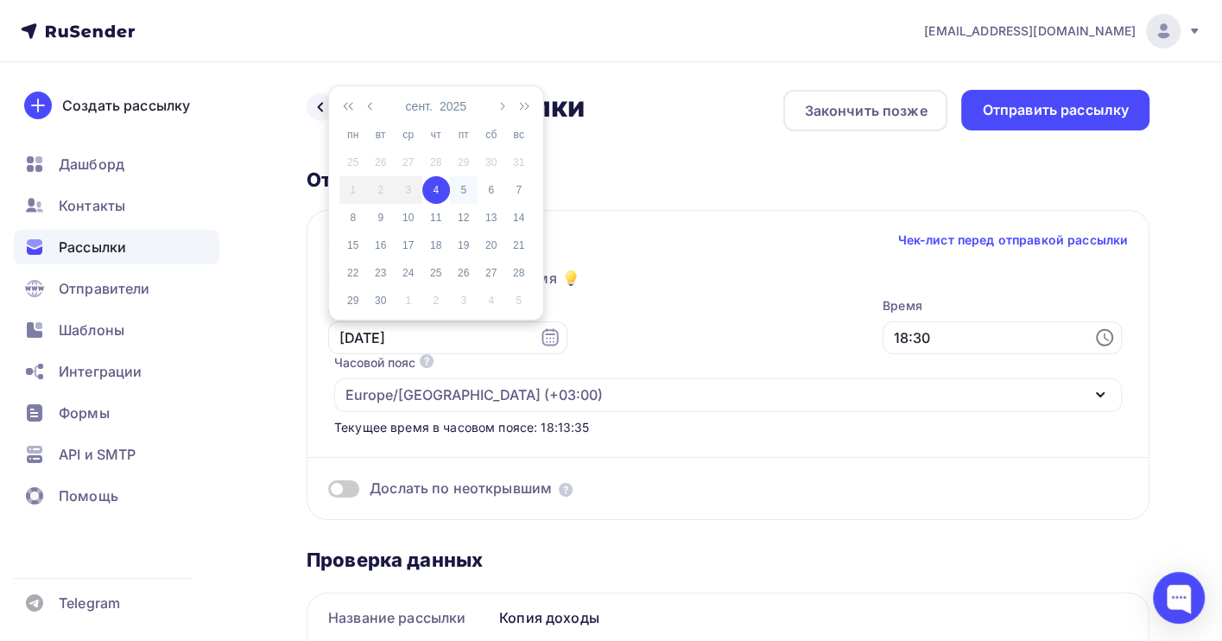
click at [469, 192] on div "5" at bounding box center [464, 190] width 28 height 16
type input "[DATE]"
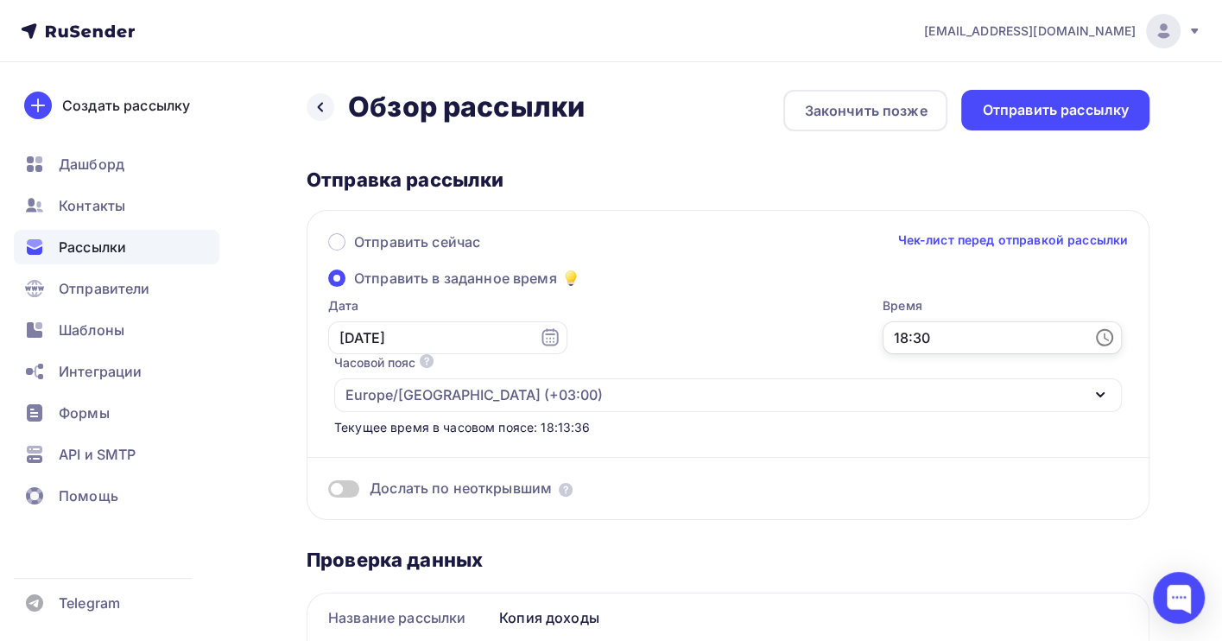
click at [883, 345] on input "18:30" at bounding box center [1002, 337] width 239 height 33
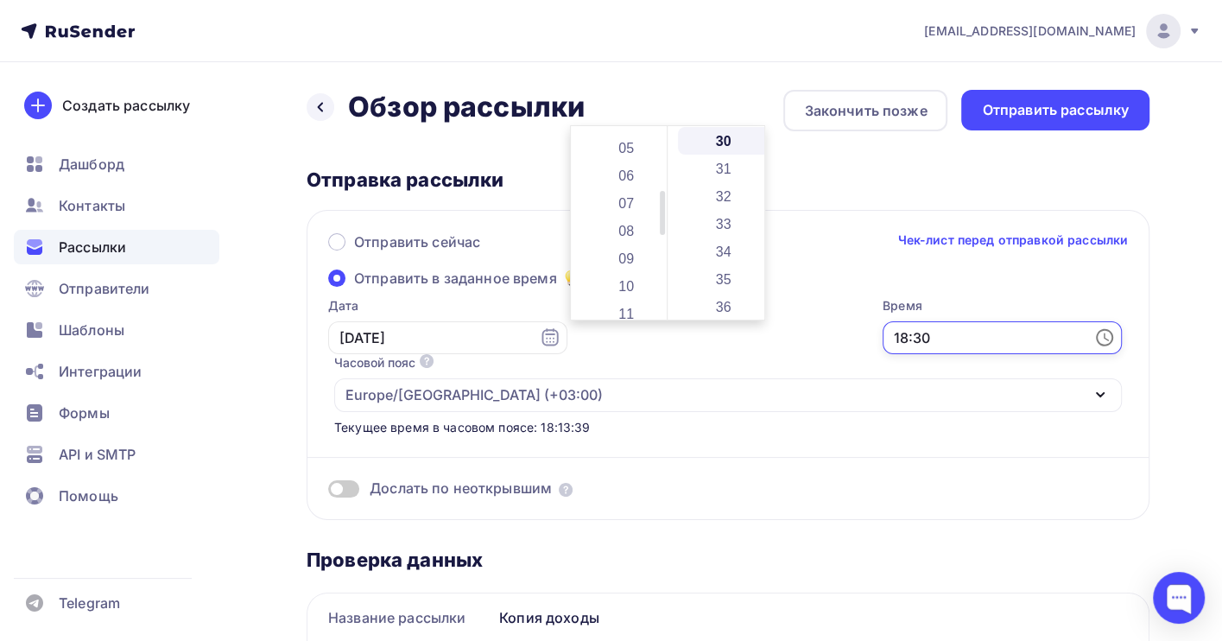
scroll to position [115, 0]
click at [635, 187] on li "06" at bounding box center [627, 191] width 93 height 28
click at [719, 193] on li "32" at bounding box center [724, 196] width 93 height 28
type input "06:32"
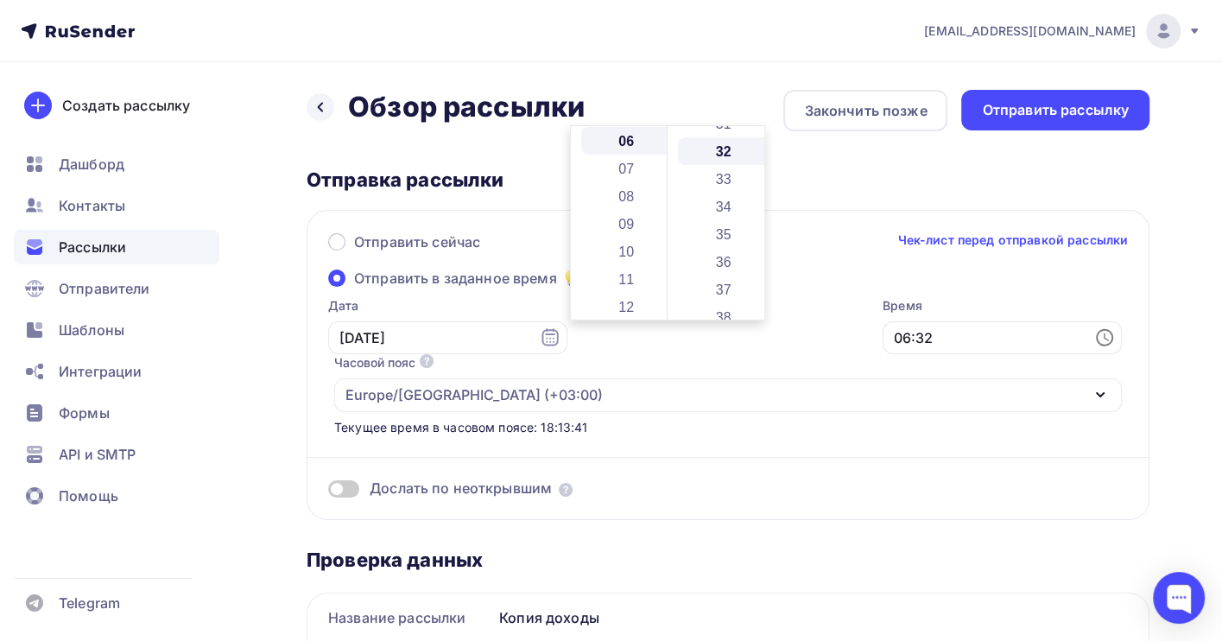
scroll to position [884, 0]
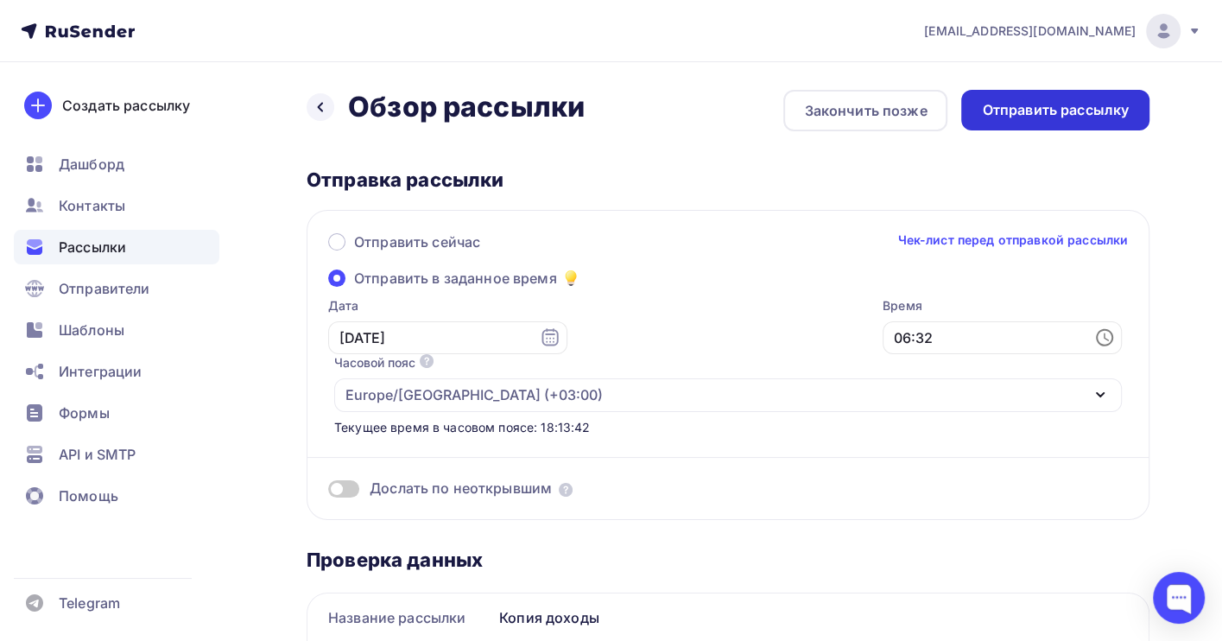
click at [1010, 104] on div "Отправить рассылку" at bounding box center [1055, 110] width 147 height 20
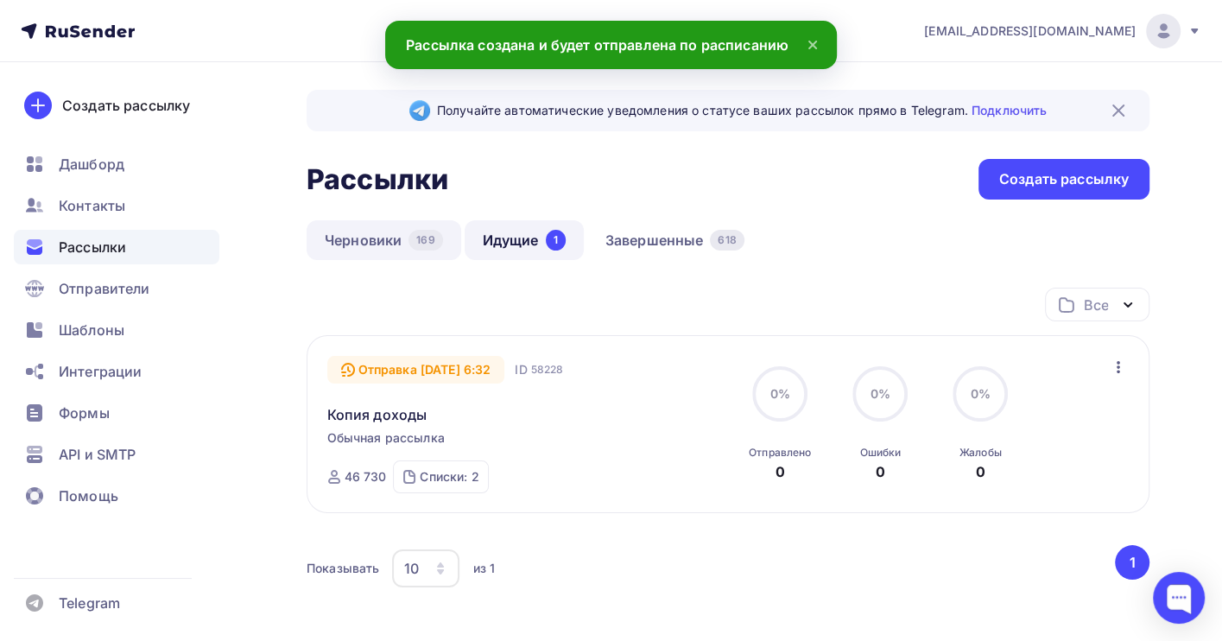
click at [352, 243] on link "Черновики 169" at bounding box center [384, 240] width 155 height 40
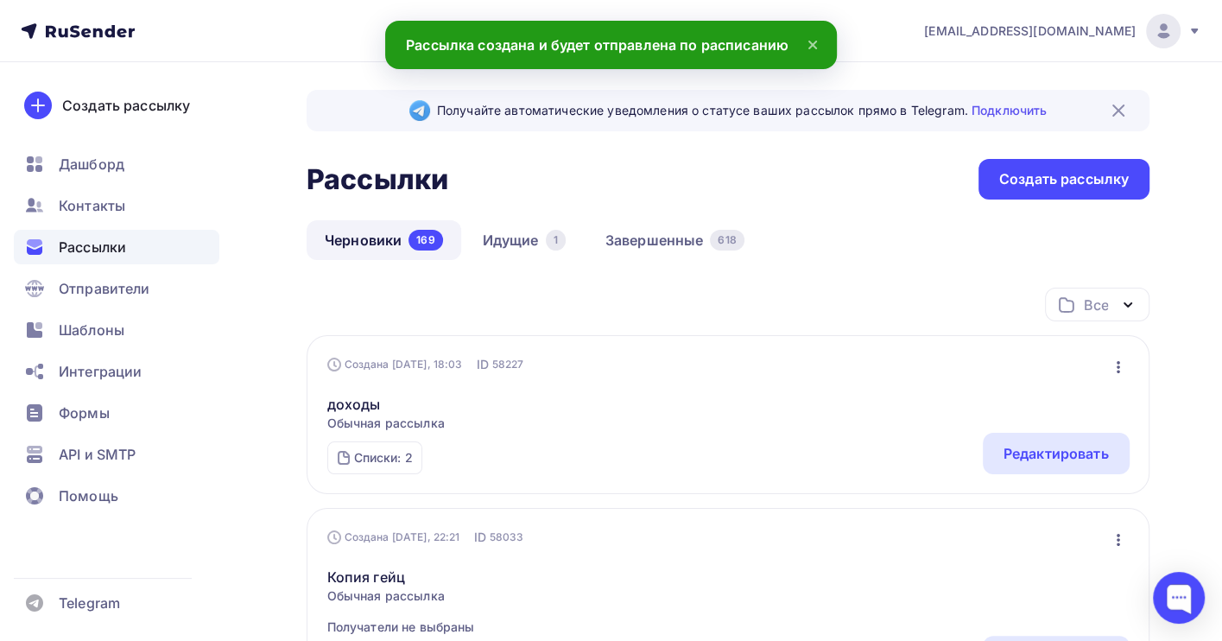
click at [1124, 364] on icon "button" at bounding box center [1118, 367] width 21 height 21
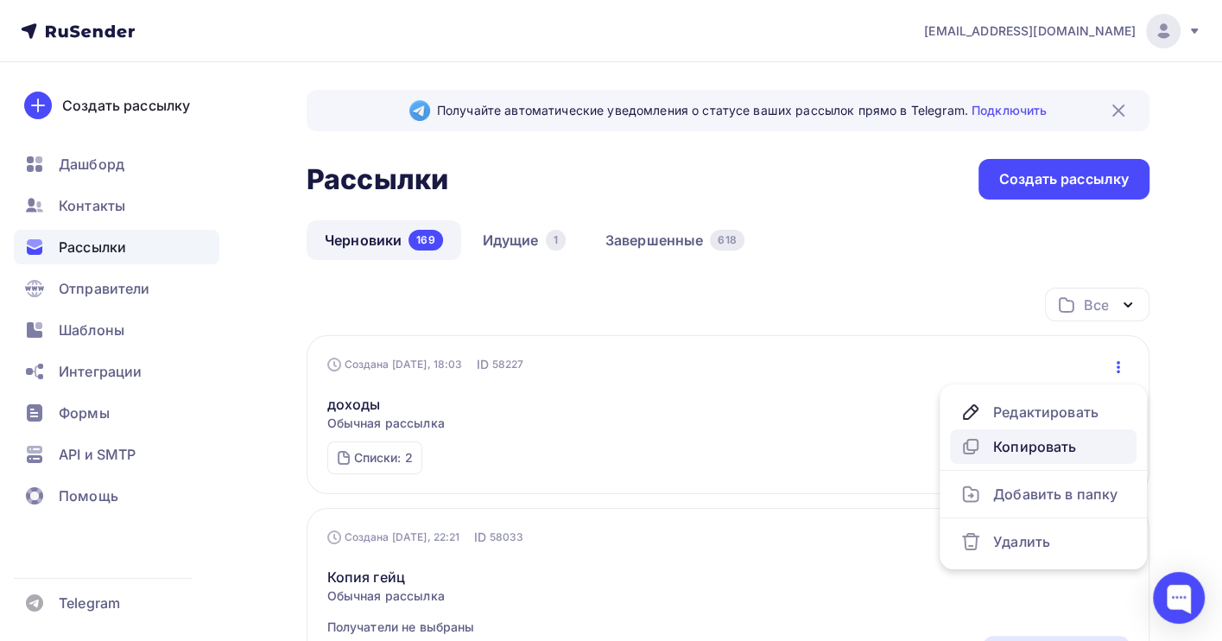
click at [1011, 447] on div "Копировать" at bounding box center [1043, 446] width 166 height 21
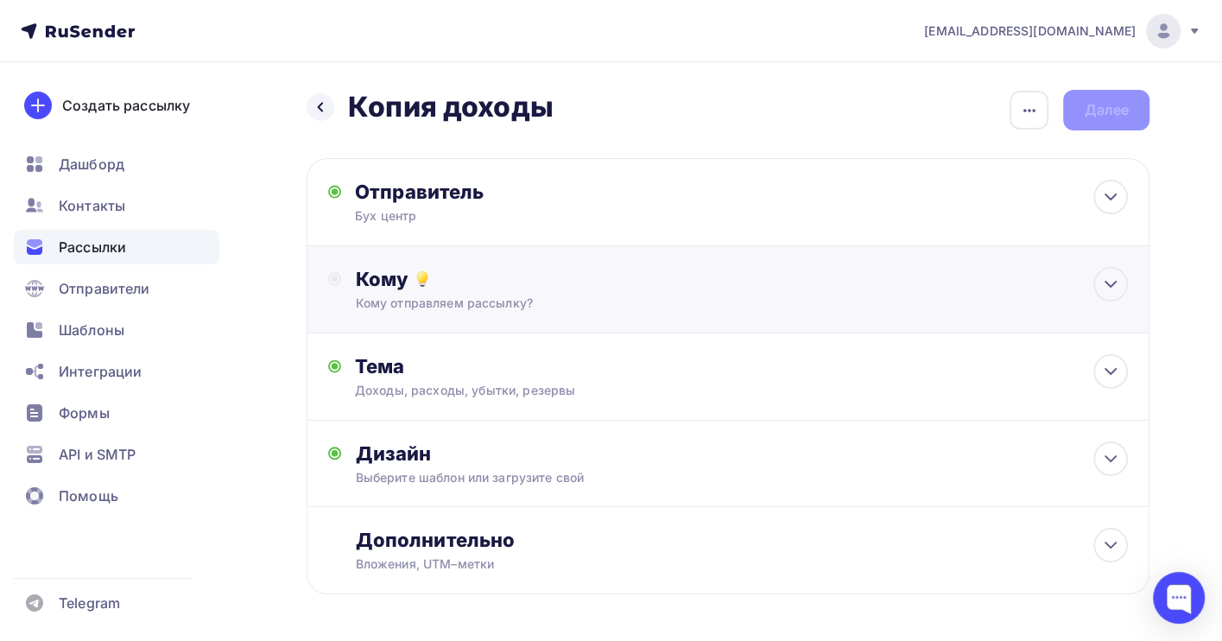
click at [408, 303] on div "Кому отправляем рассылку?" at bounding box center [702, 303] width 695 height 17
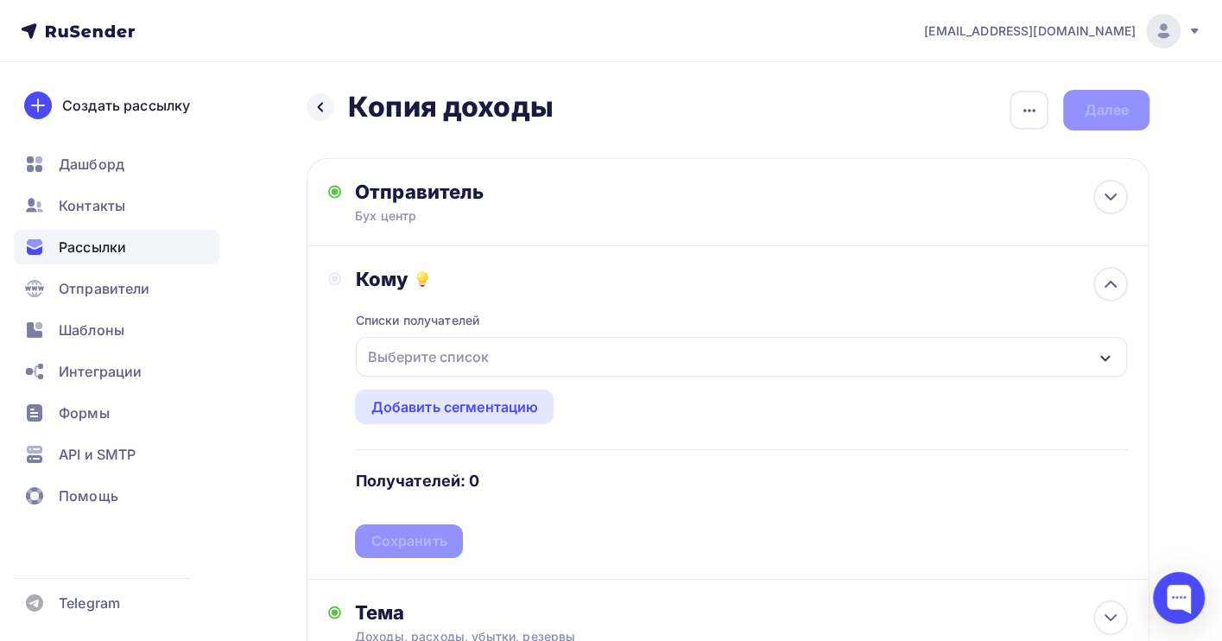
click at [404, 362] on div "Выберите список" at bounding box center [427, 356] width 135 height 31
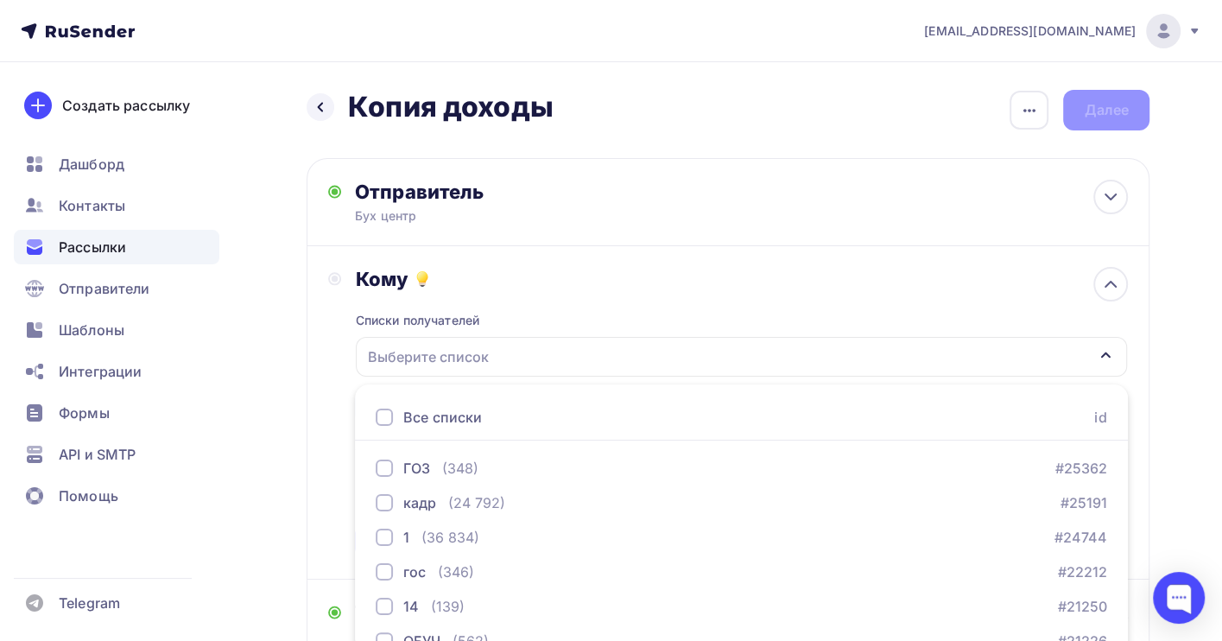
scroll to position [191, 0]
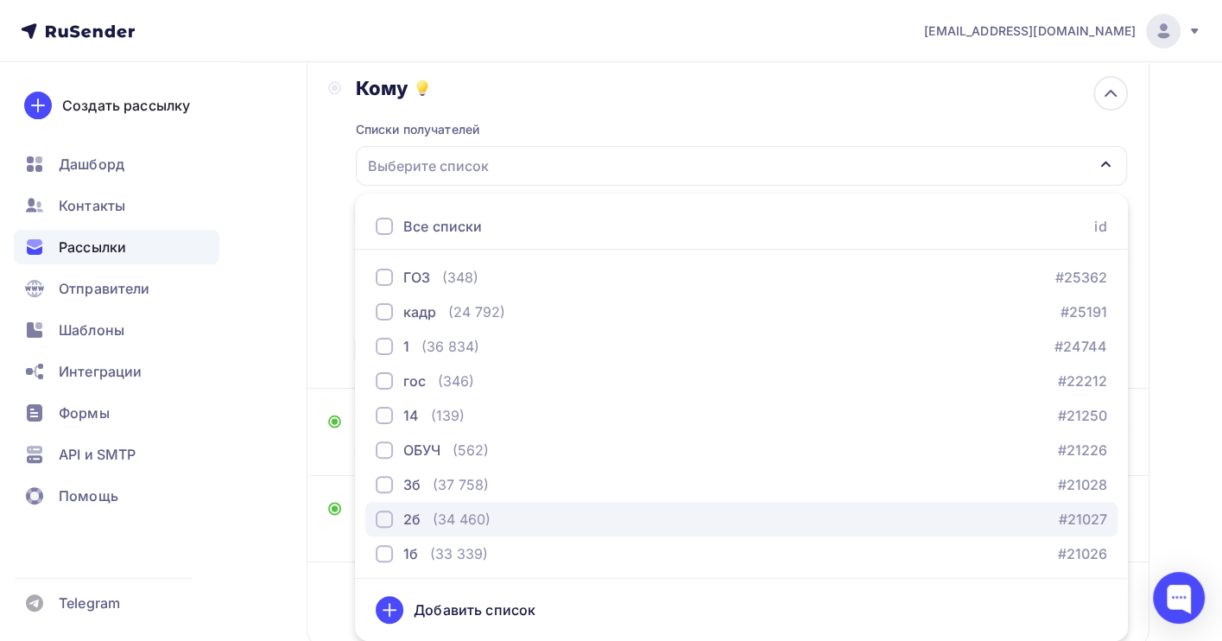
click at [449, 513] on div "(34 460)" at bounding box center [462, 519] width 58 height 21
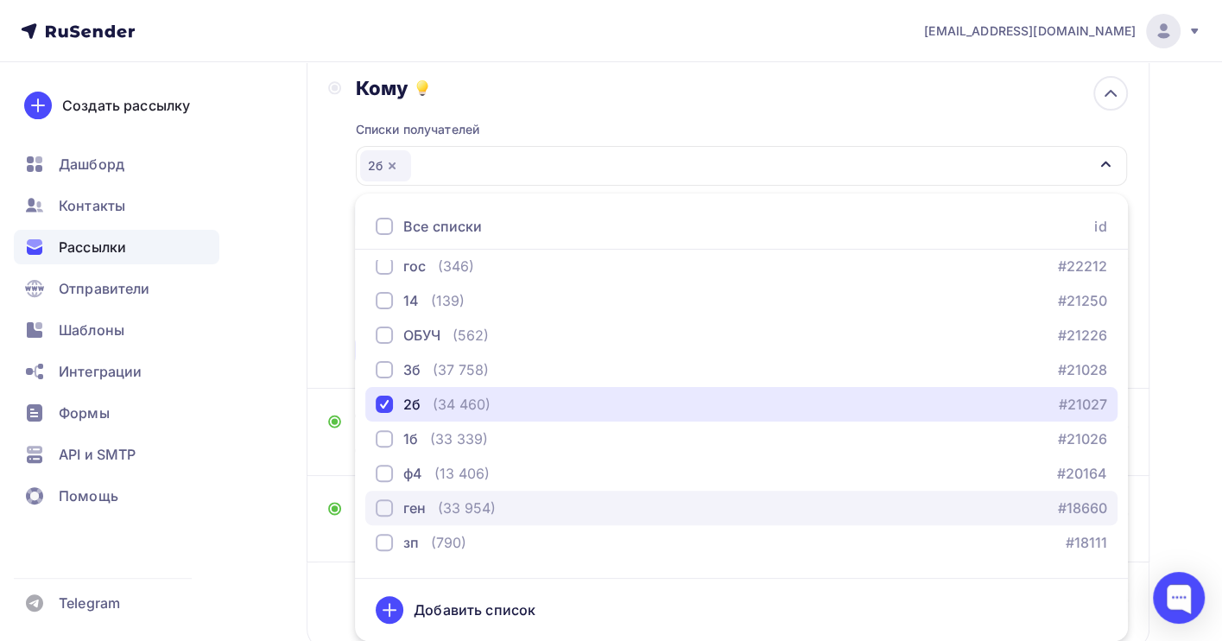
scroll to position [175, 0]
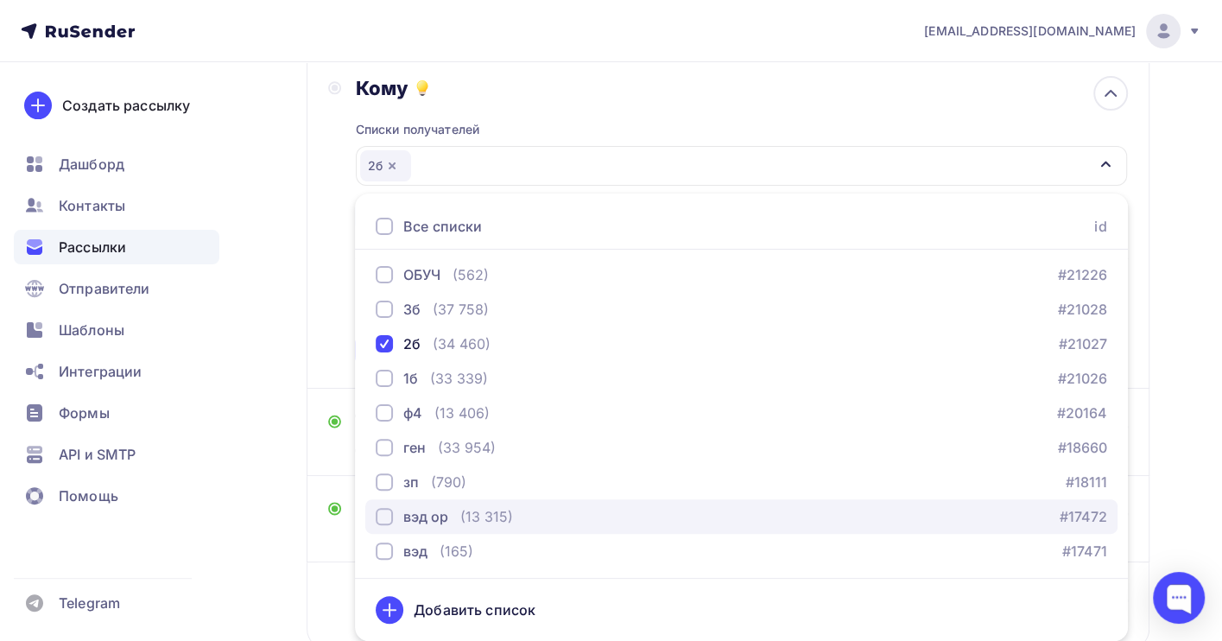
click at [489, 508] on div "(13 315)" at bounding box center [486, 516] width 53 height 21
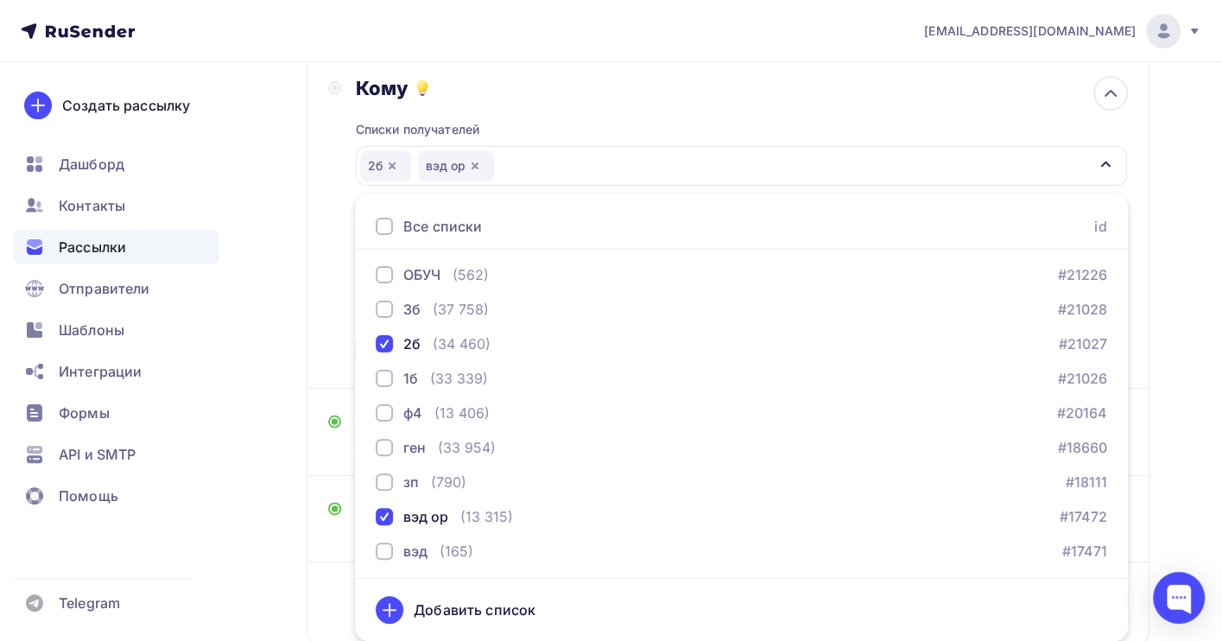
click at [1177, 326] on div "Назад Копия доходы Копия доходы Закончить позже Переименовать рассылку Удалить …" at bounding box center [611, 316] width 1222 height 890
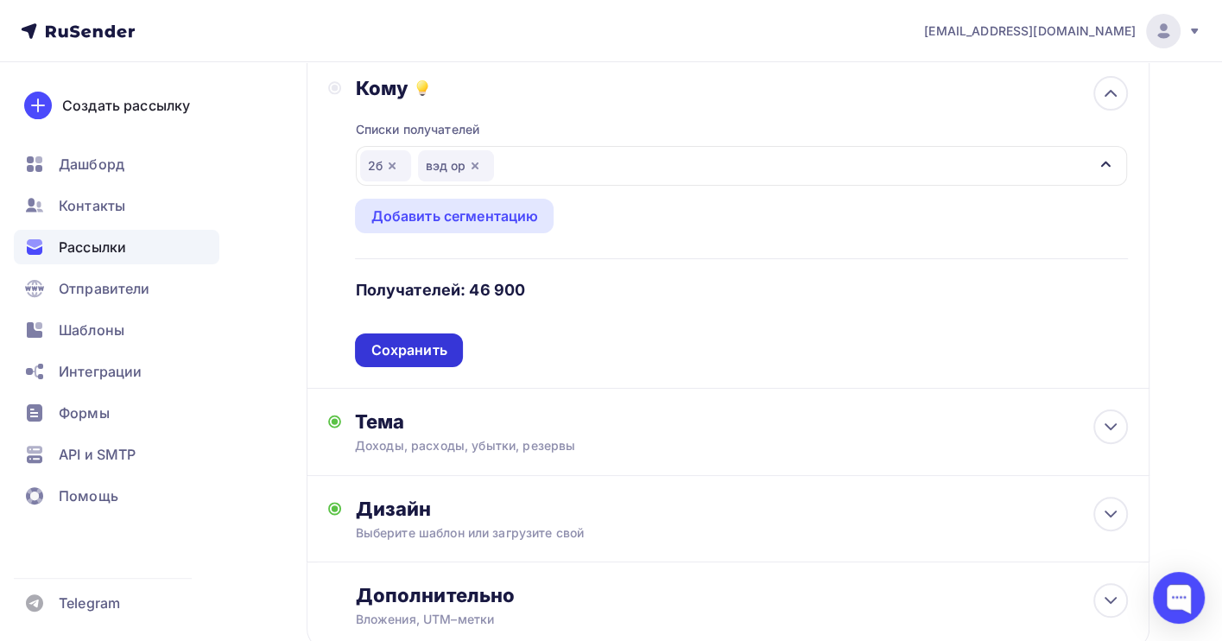
click at [420, 347] on div "Сохранить" at bounding box center [409, 350] width 76 height 20
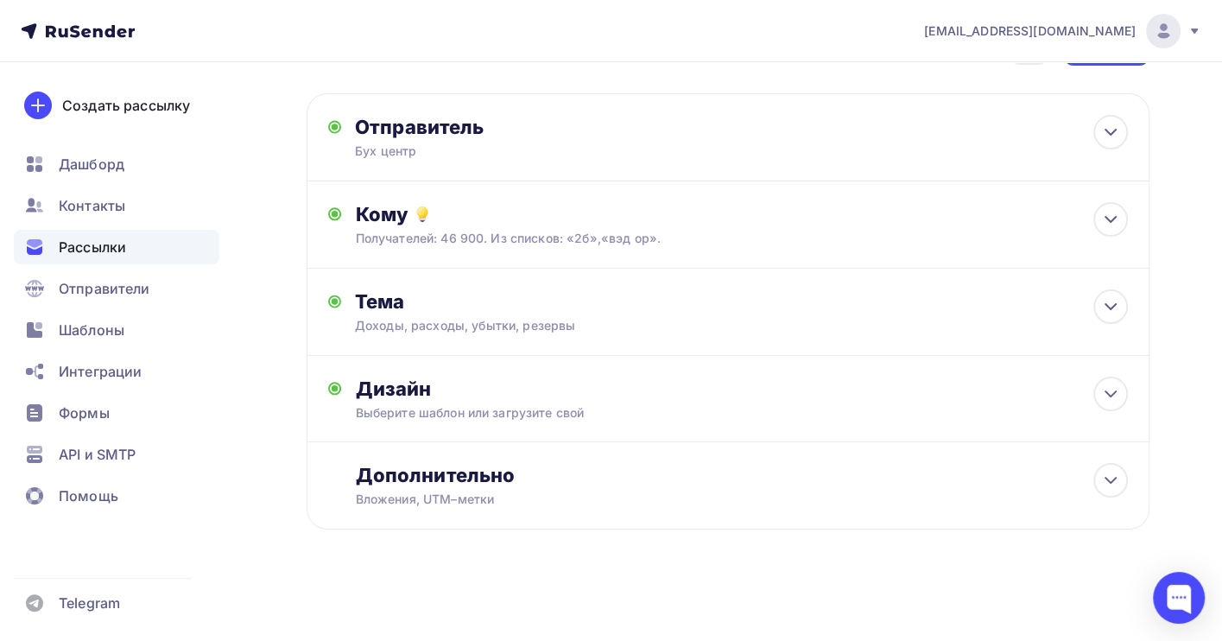
scroll to position [0, 0]
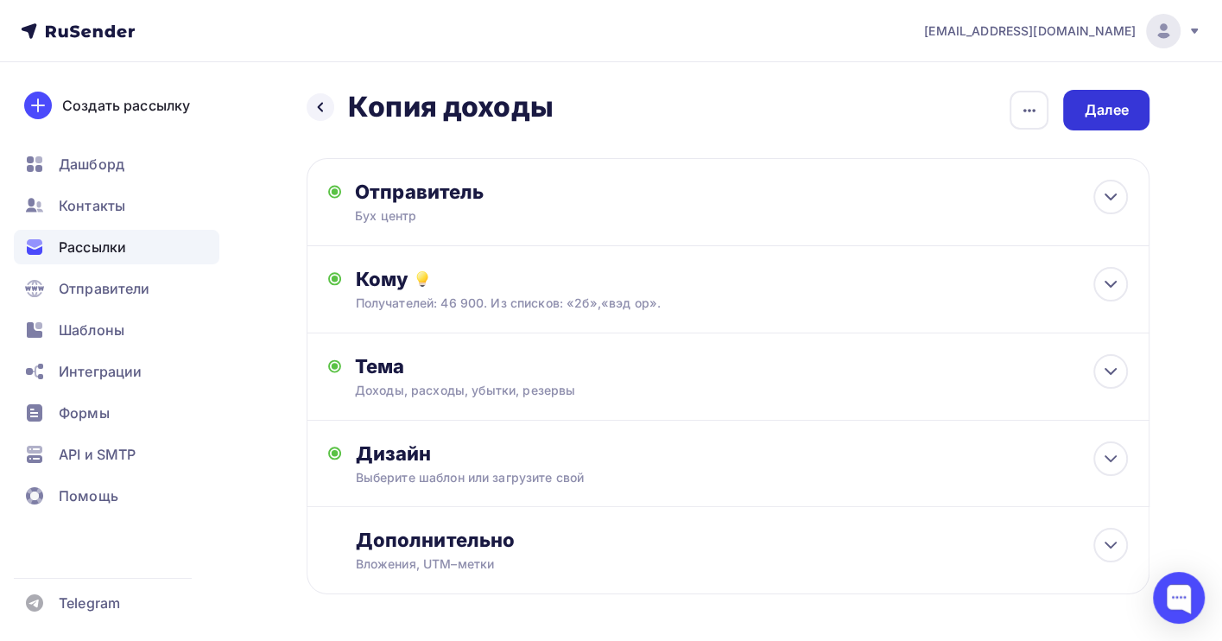
click at [1114, 112] on div "Далее" at bounding box center [1106, 110] width 45 height 20
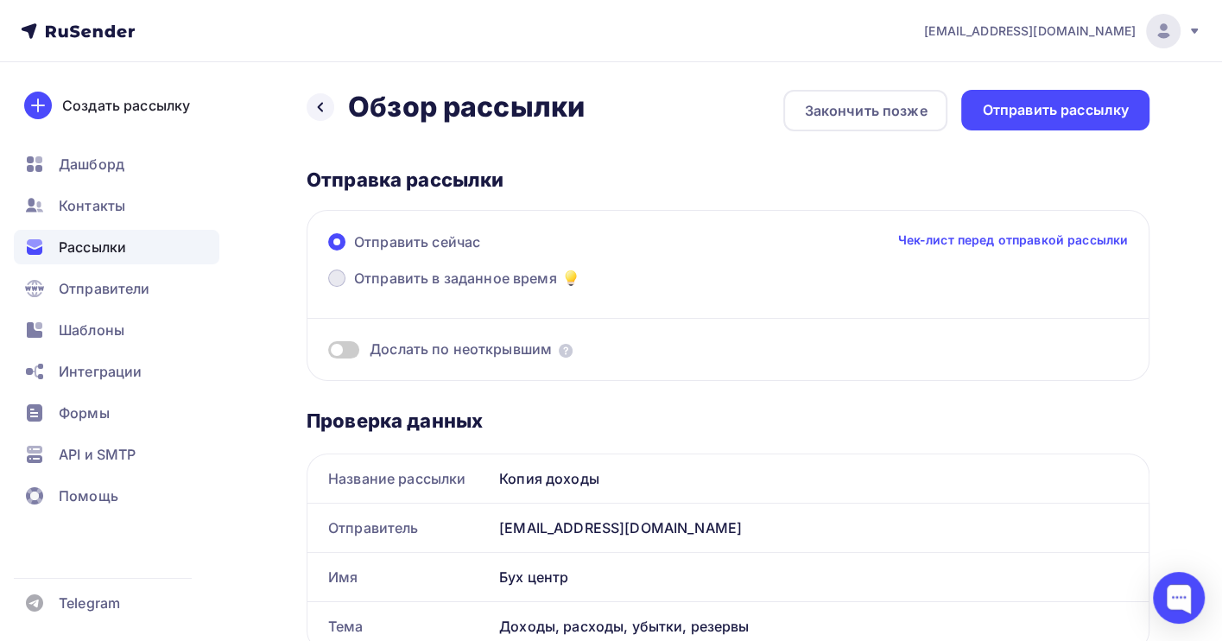
click at [379, 276] on span "Отправить в заданное время" at bounding box center [455, 278] width 203 height 21
click at [354, 288] on input "Отправить в заданное время" at bounding box center [354, 288] width 0 height 0
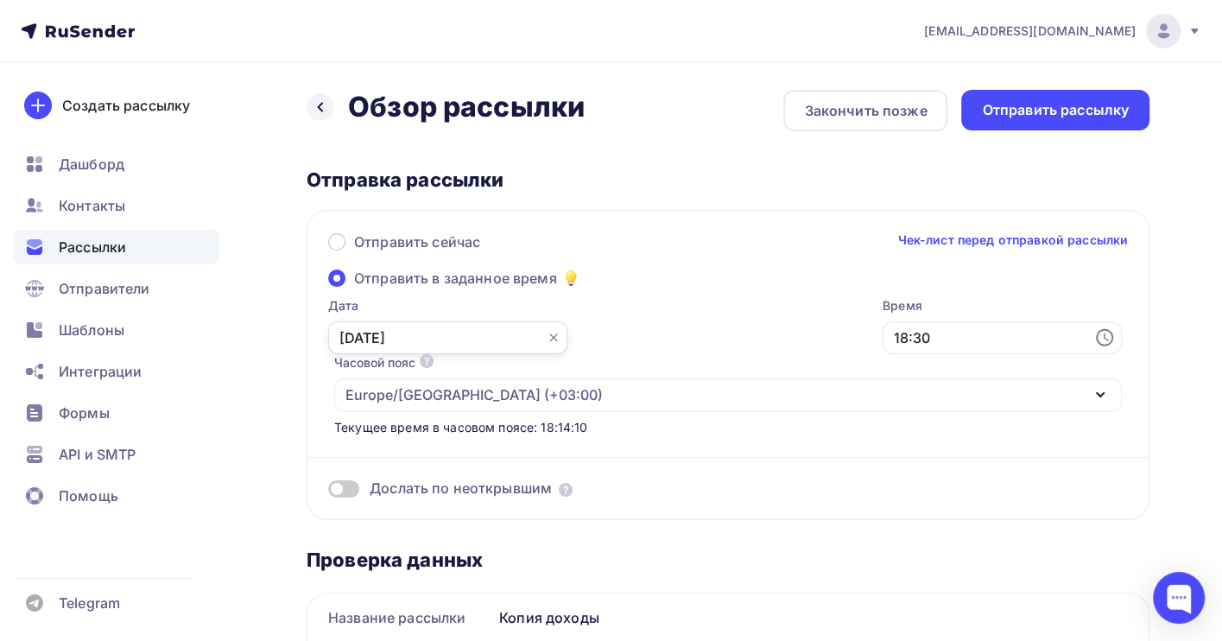
click at [396, 339] on input "[DATE]" at bounding box center [447, 337] width 239 height 33
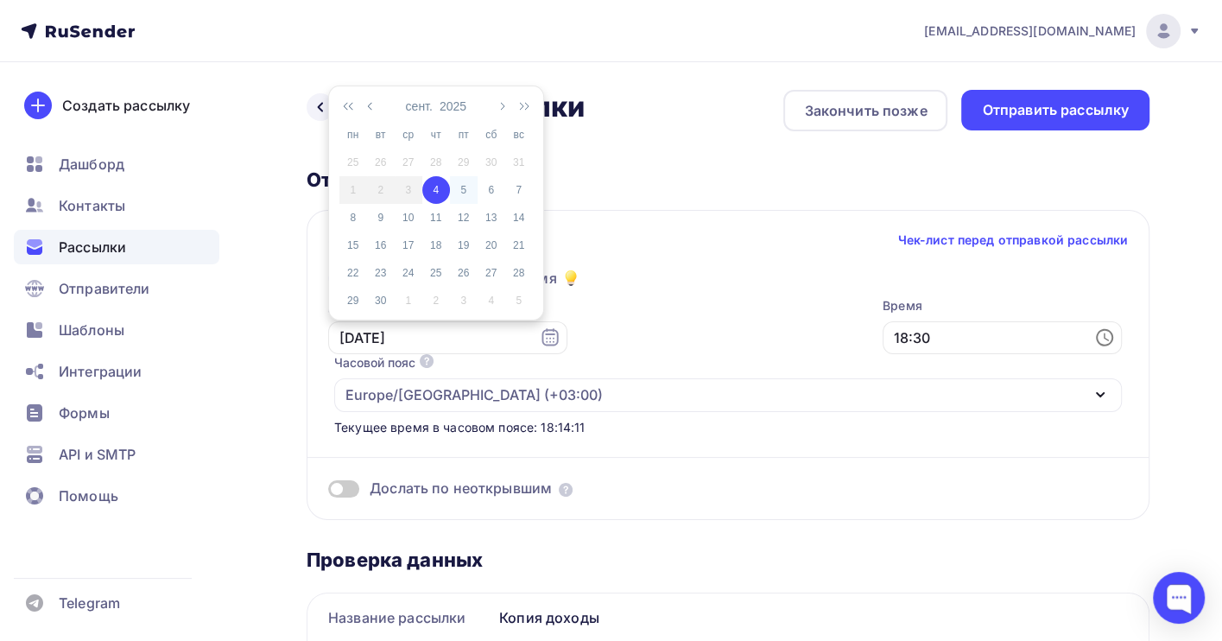
click at [469, 187] on div "5" at bounding box center [464, 190] width 28 height 16
type input "[DATE]"
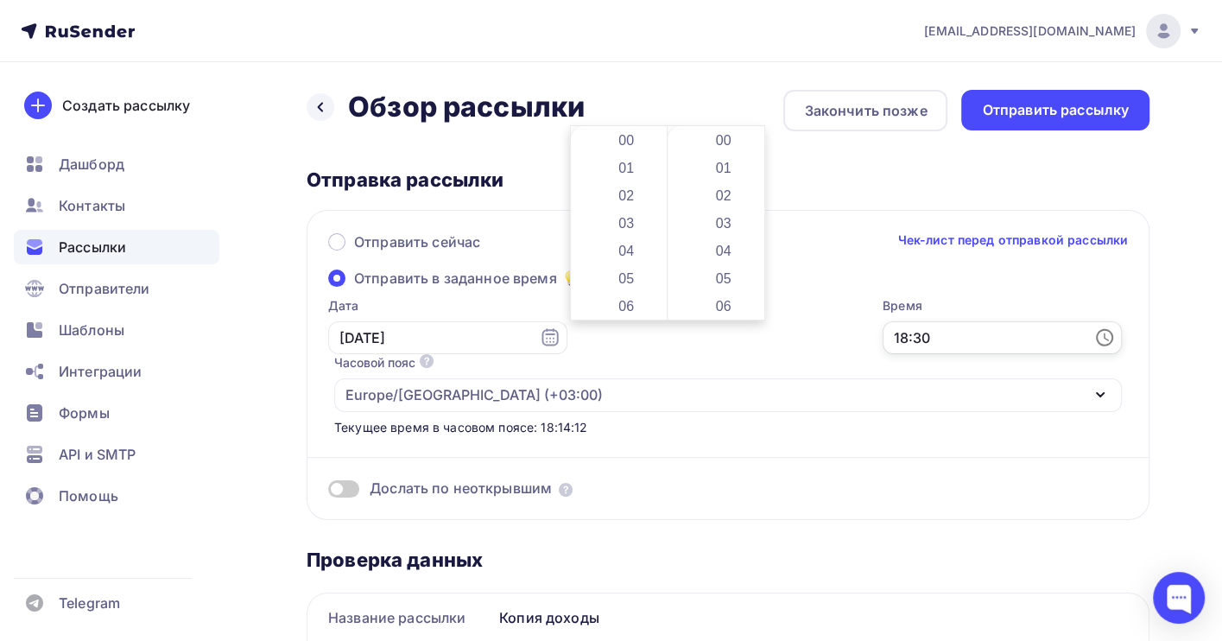
click at [883, 335] on input "18:30" at bounding box center [1002, 337] width 239 height 33
click at [629, 179] on li "07" at bounding box center [627, 182] width 93 height 28
click at [721, 244] on li "54" at bounding box center [724, 233] width 93 height 28
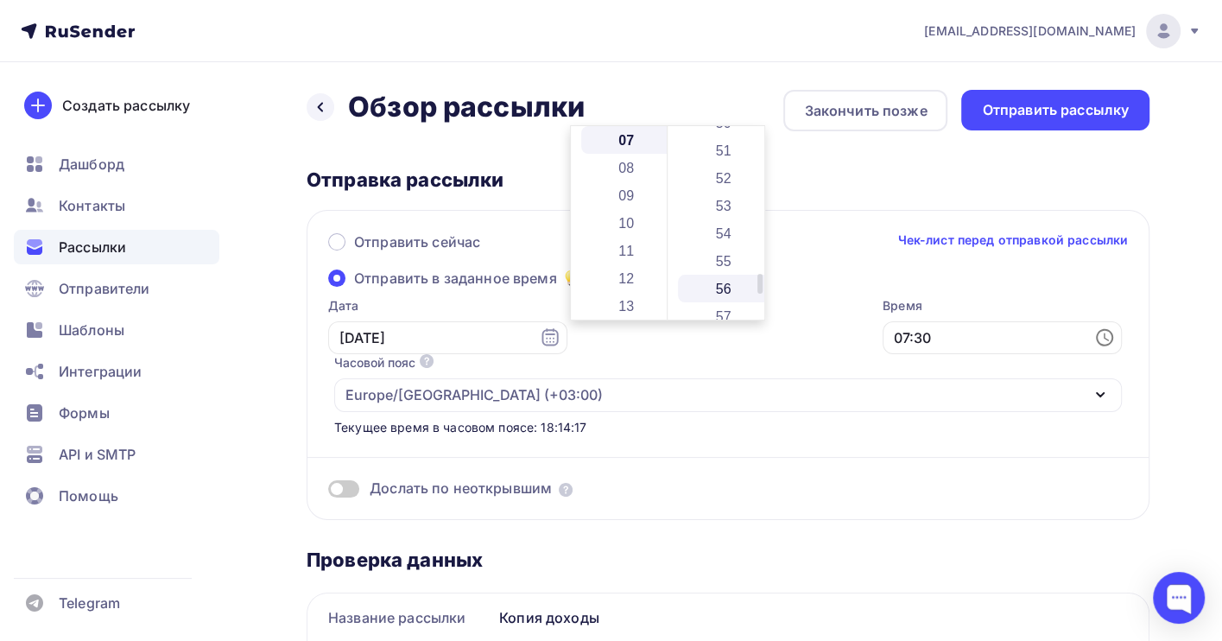
type input "07:54"
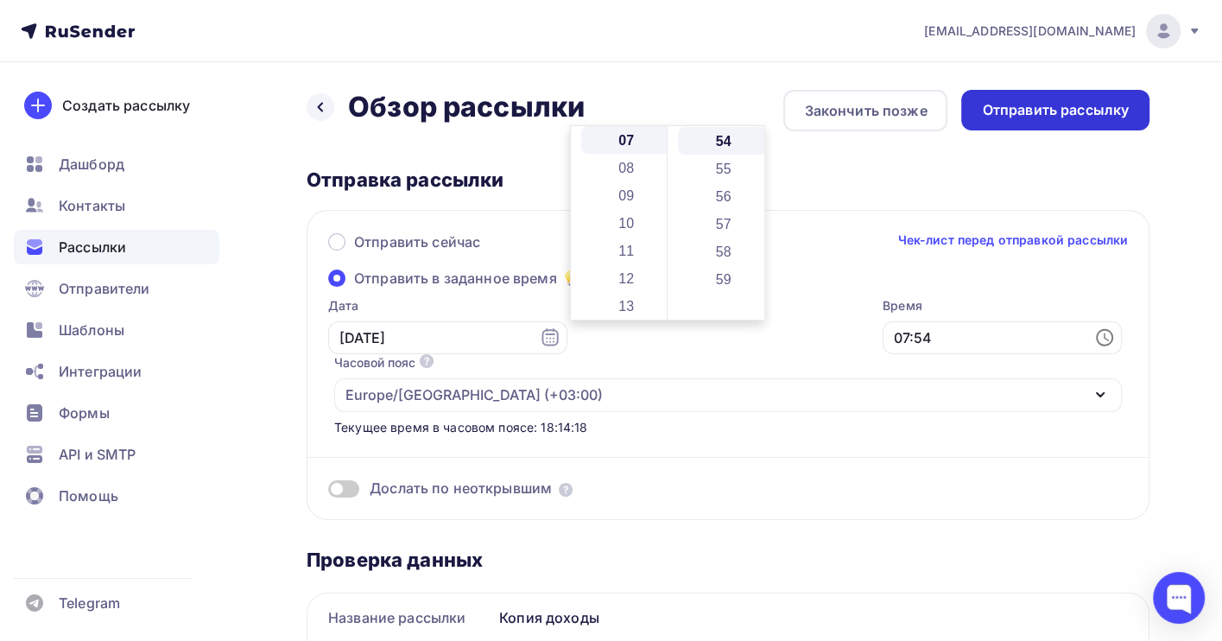
click at [1009, 100] on div "Отправить рассылку" at bounding box center [1055, 110] width 147 height 20
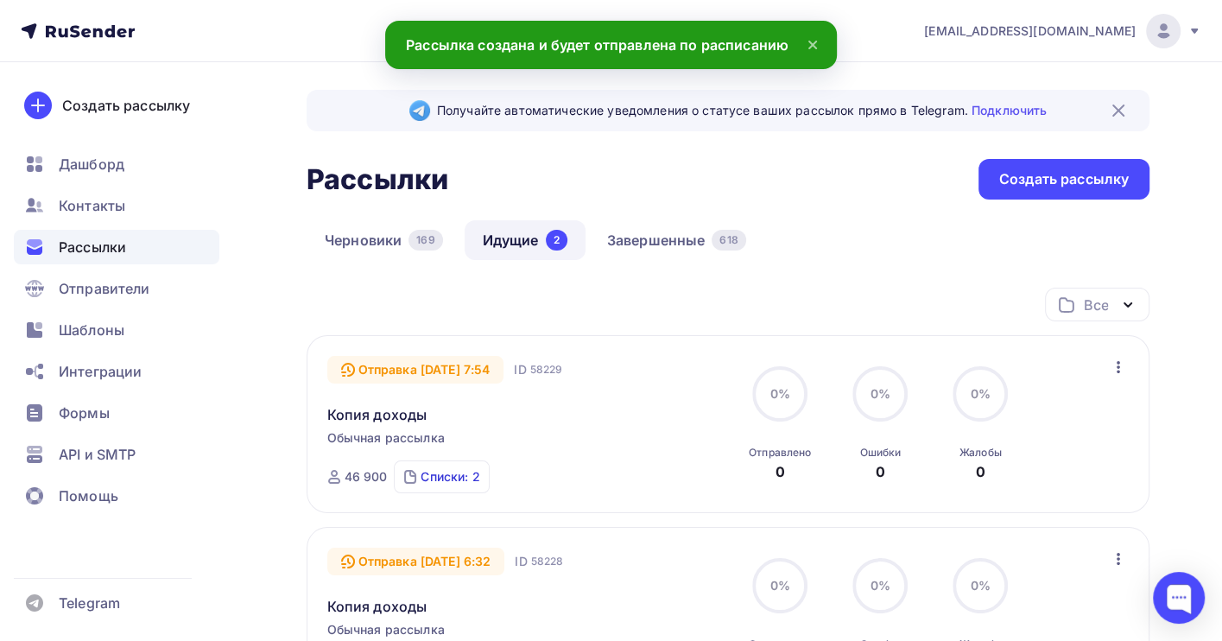
click at [428, 479] on div "Списки: 2" at bounding box center [450, 476] width 59 height 17
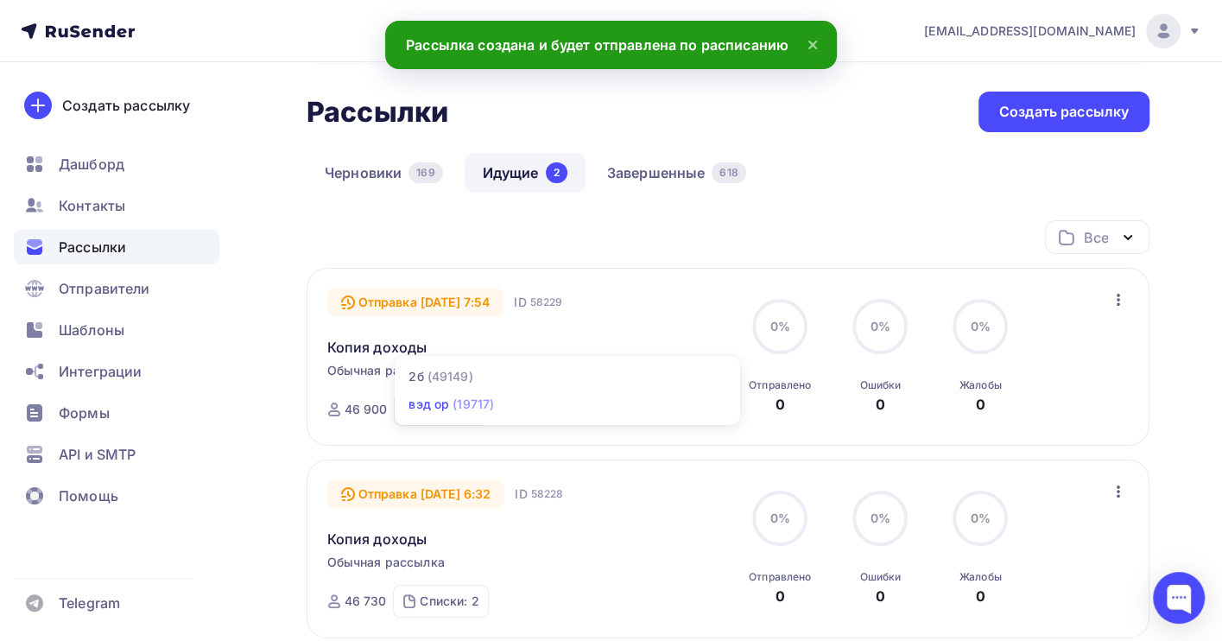
scroll to position [115, 0]
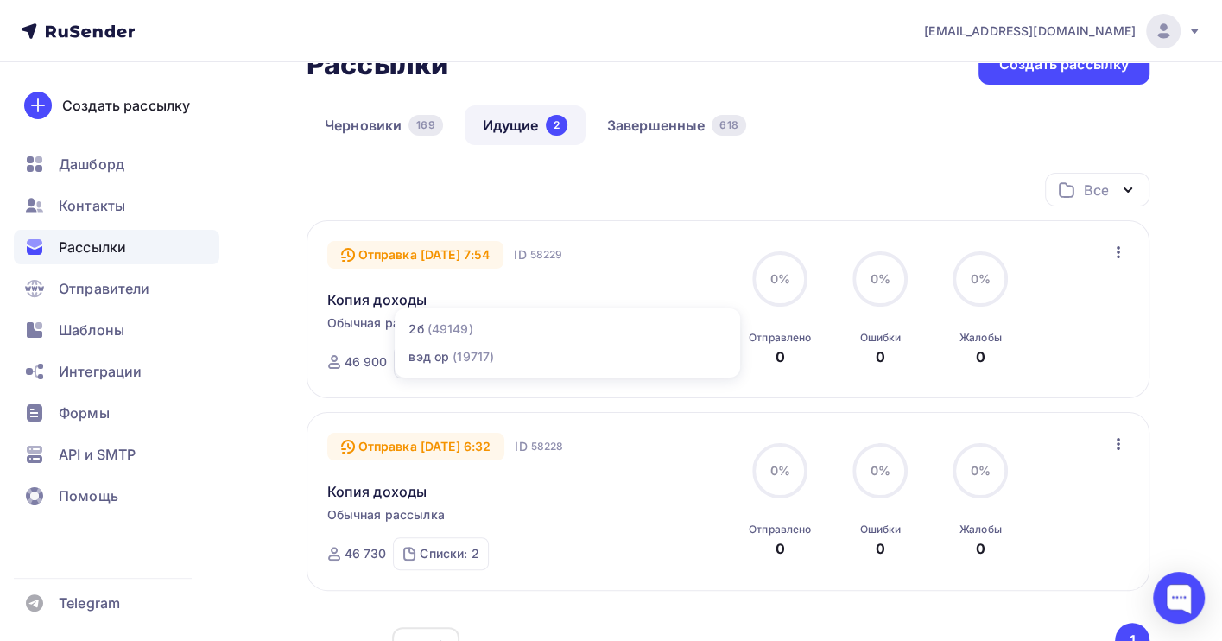
click at [439, 554] on div "Списки: 2" at bounding box center [449, 553] width 59 height 17
click at [367, 133] on link "Черновики 169" at bounding box center [384, 125] width 155 height 40
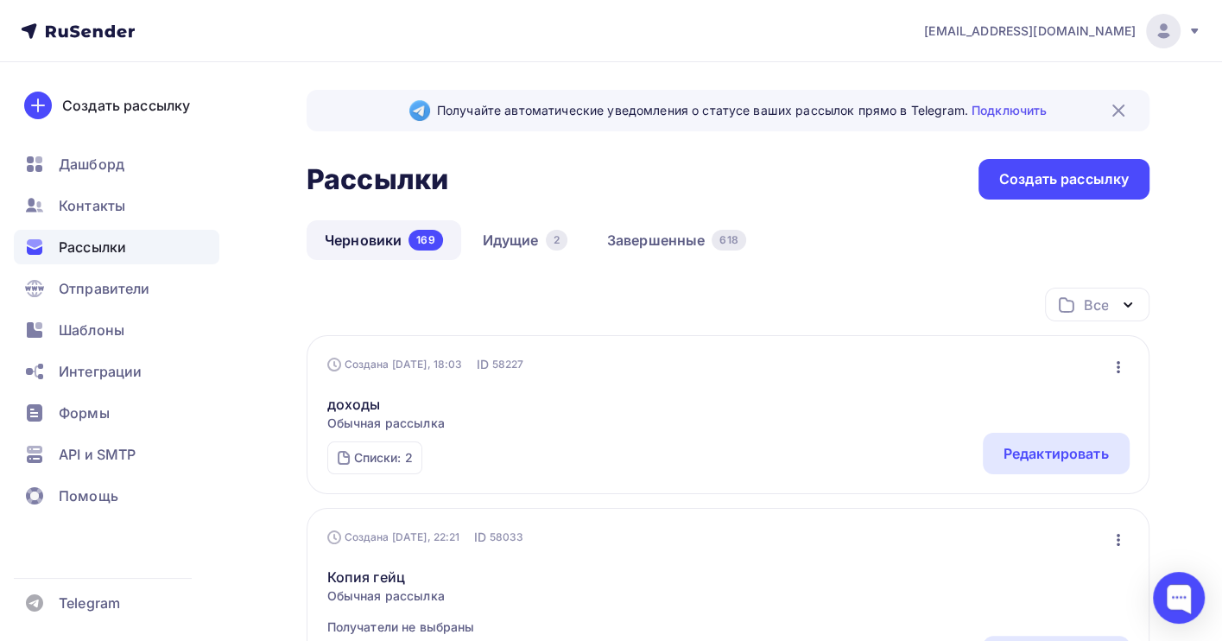
click at [1112, 371] on icon "button" at bounding box center [1118, 367] width 21 height 21
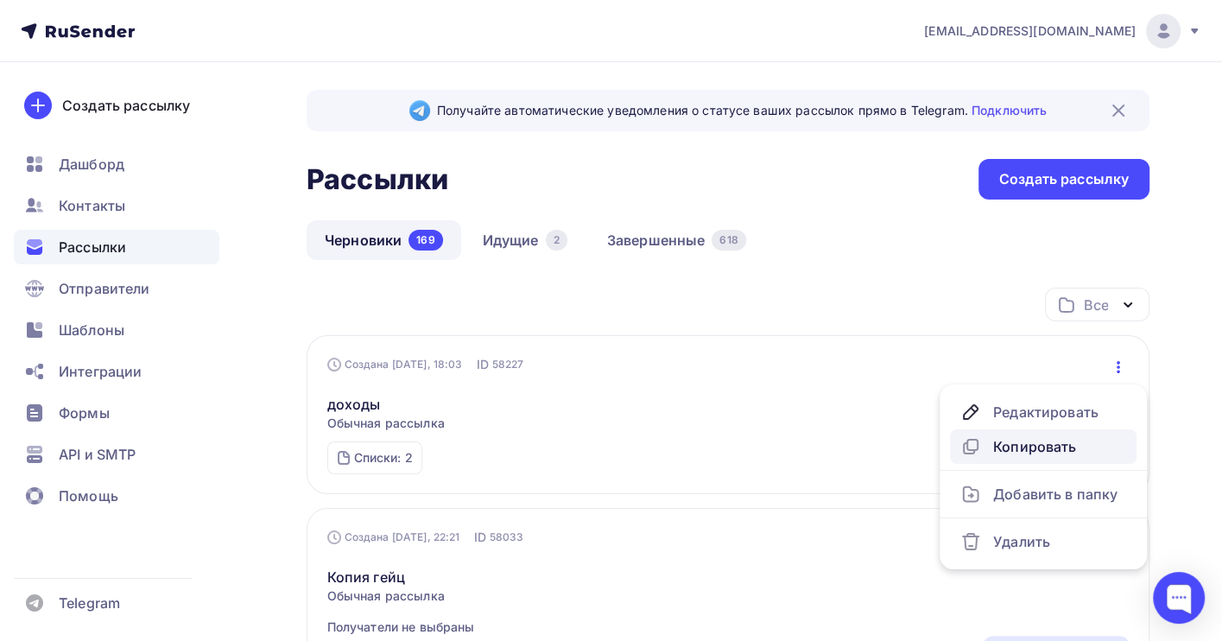
click at [1054, 445] on div "Копировать" at bounding box center [1043, 446] width 166 height 21
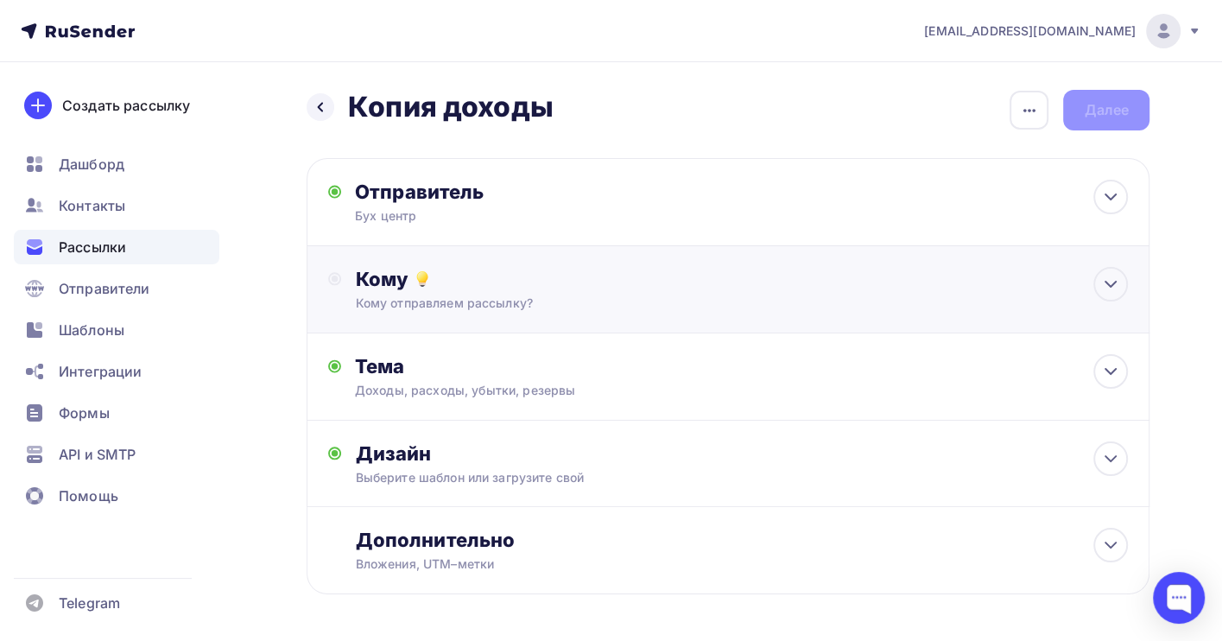
click at [438, 296] on div "Кому отправляем рассылку?" at bounding box center [702, 303] width 695 height 17
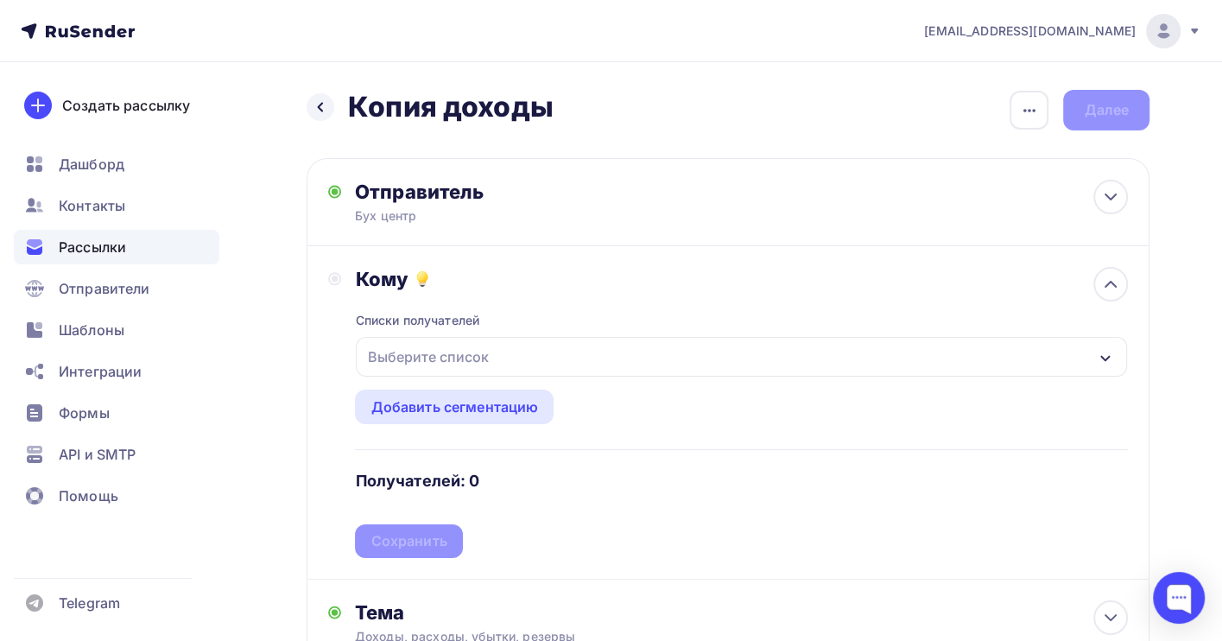
click at [397, 365] on div "Выберите список" at bounding box center [427, 356] width 135 height 31
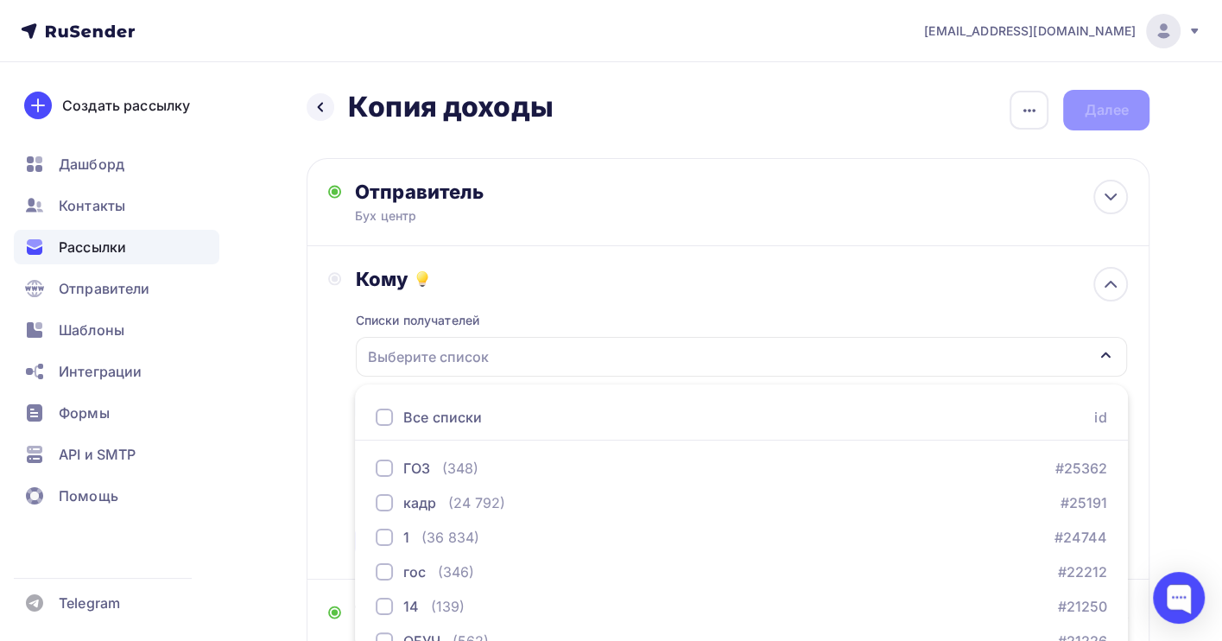
scroll to position [191, 0]
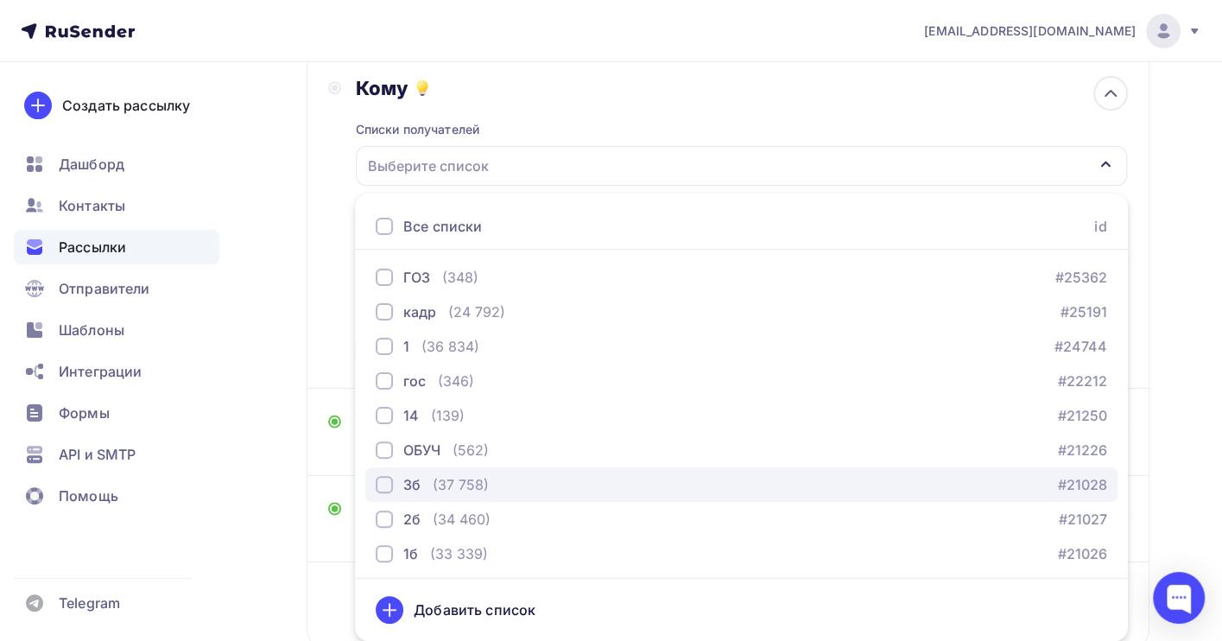
click at [462, 486] on div "(37 758)" at bounding box center [461, 484] width 56 height 21
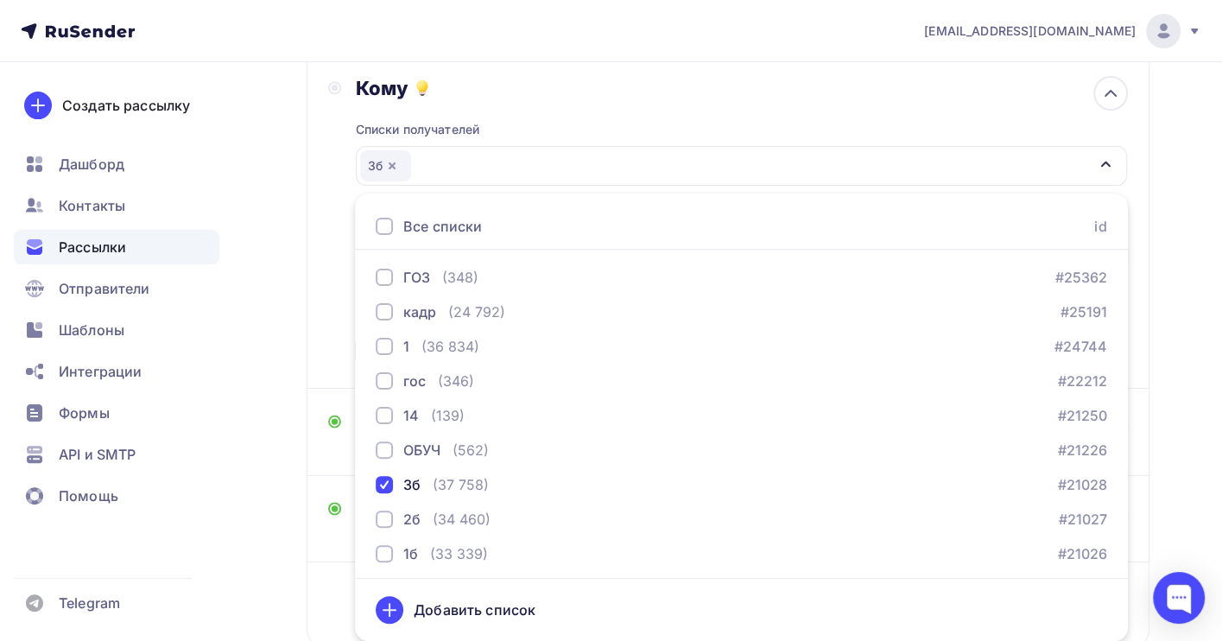
click at [1177, 360] on div "Назад Копия доходы Копия доходы Закончить позже Переименовать рассылку Удалить …" at bounding box center [611, 316] width 1222 height 890
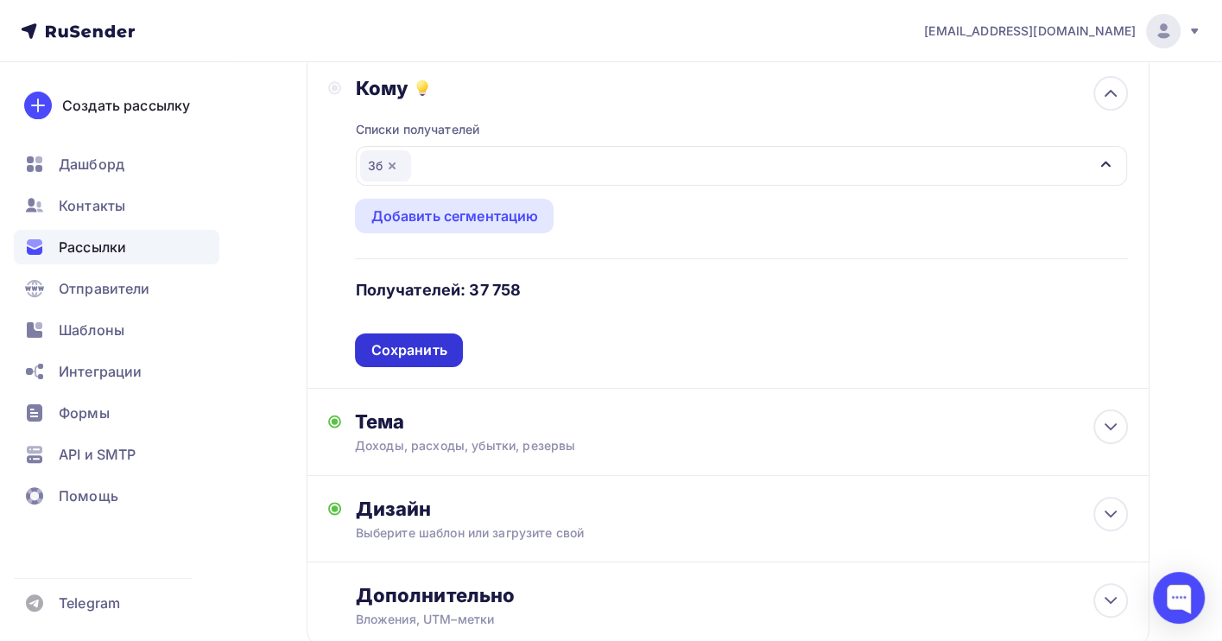
click at [420, 344] on div "Сохранить" at bounding box center [409, 350] width 76 height 20
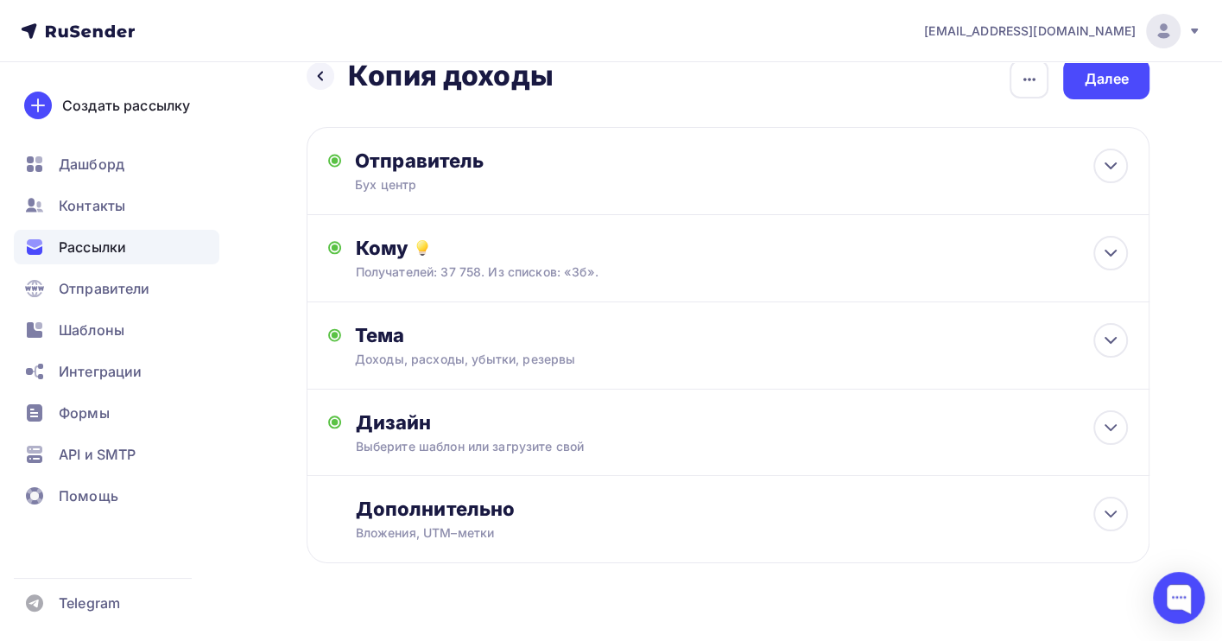
scroll to position [0, 0]
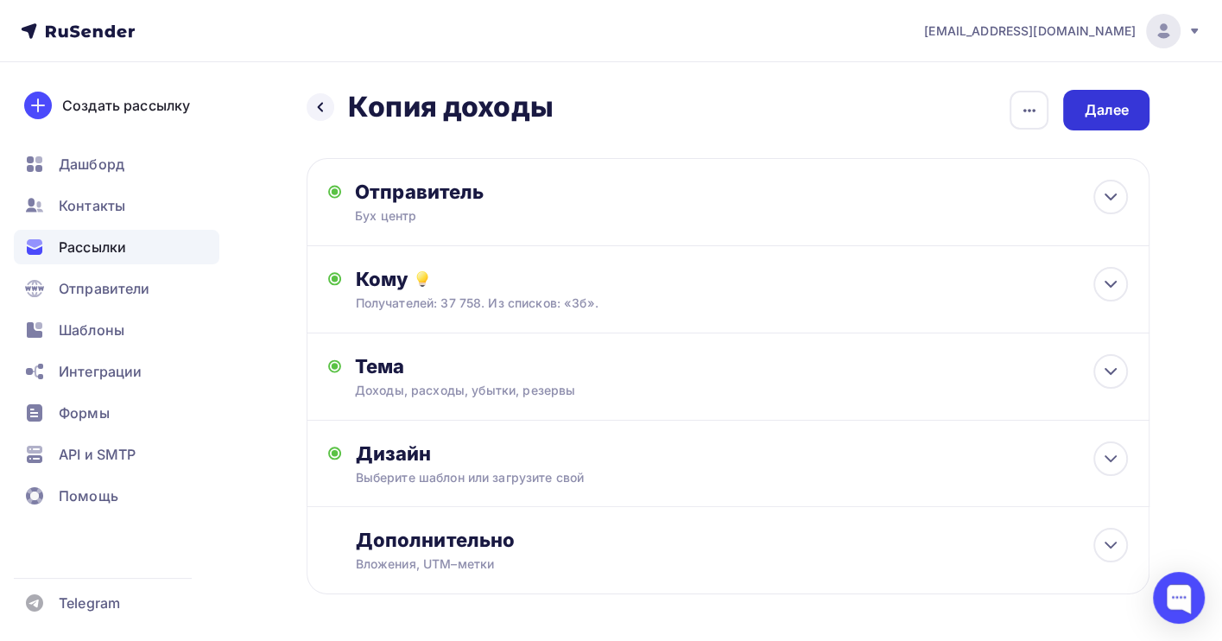
click at [1086, 92] on div "Далее" at bounding box center [1106, 110] width 86 height 41
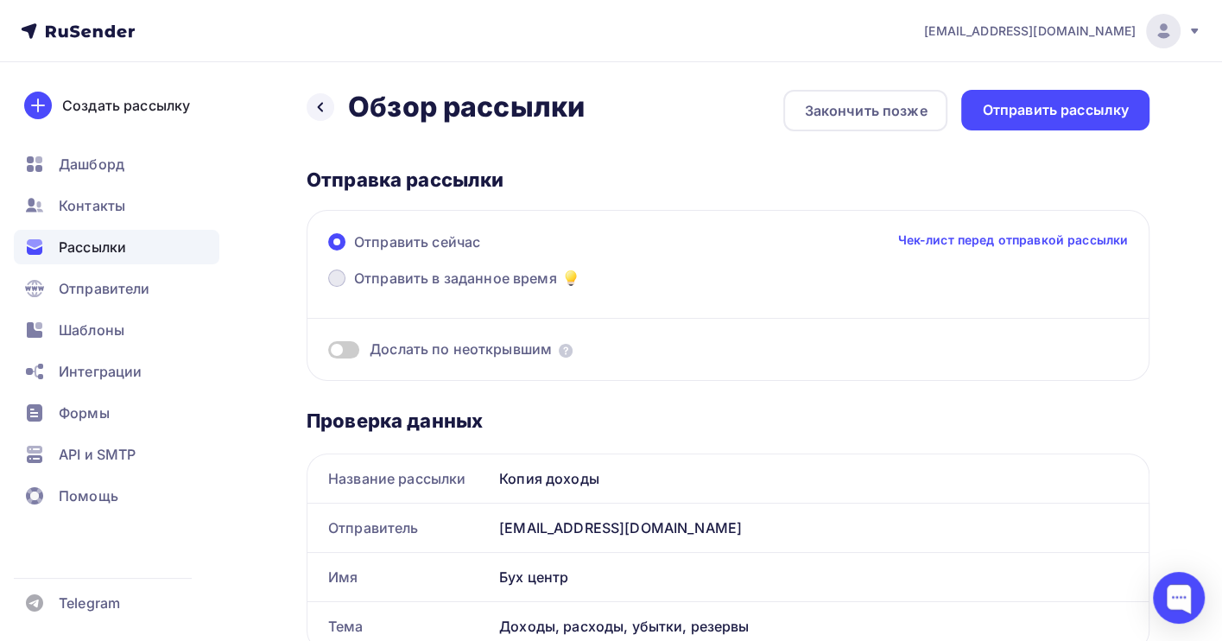
click at [450, 276] on span "Отправить в заданное время" at bounding box center [455, 278] width 203 height 21
click at [354, 288] on input "Отправить в заданное время" at bounding box center [354, 288] width 0 height 0
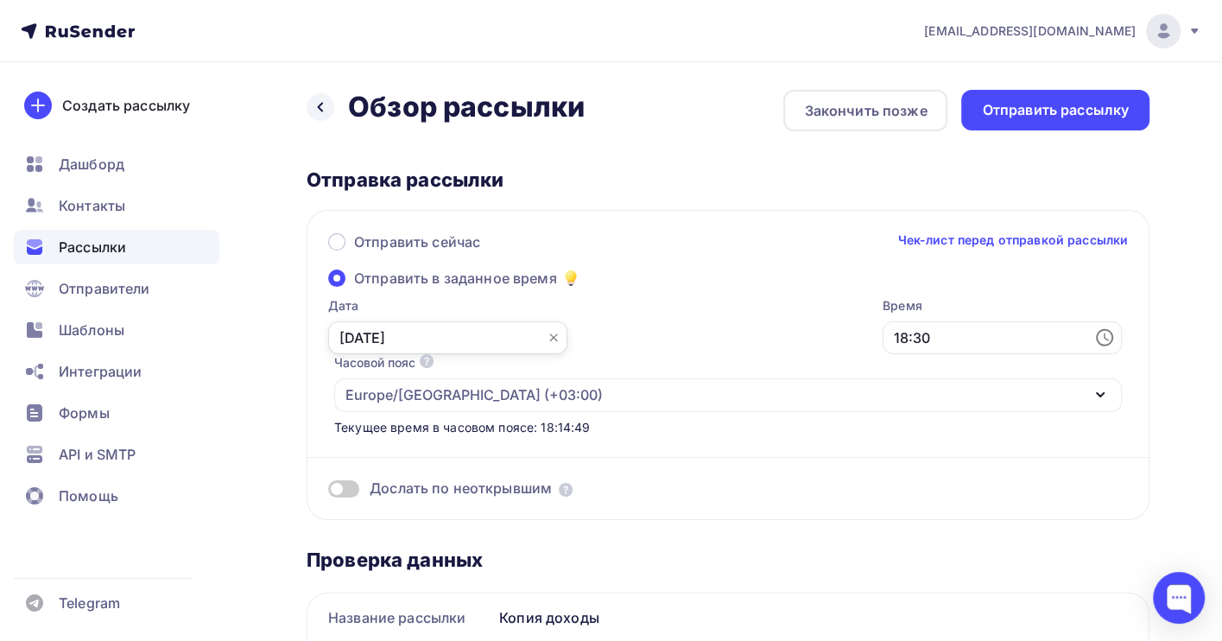
click at [372, 334] on input "[DATE]" at bounding box center [447, 337] width 239 height 33
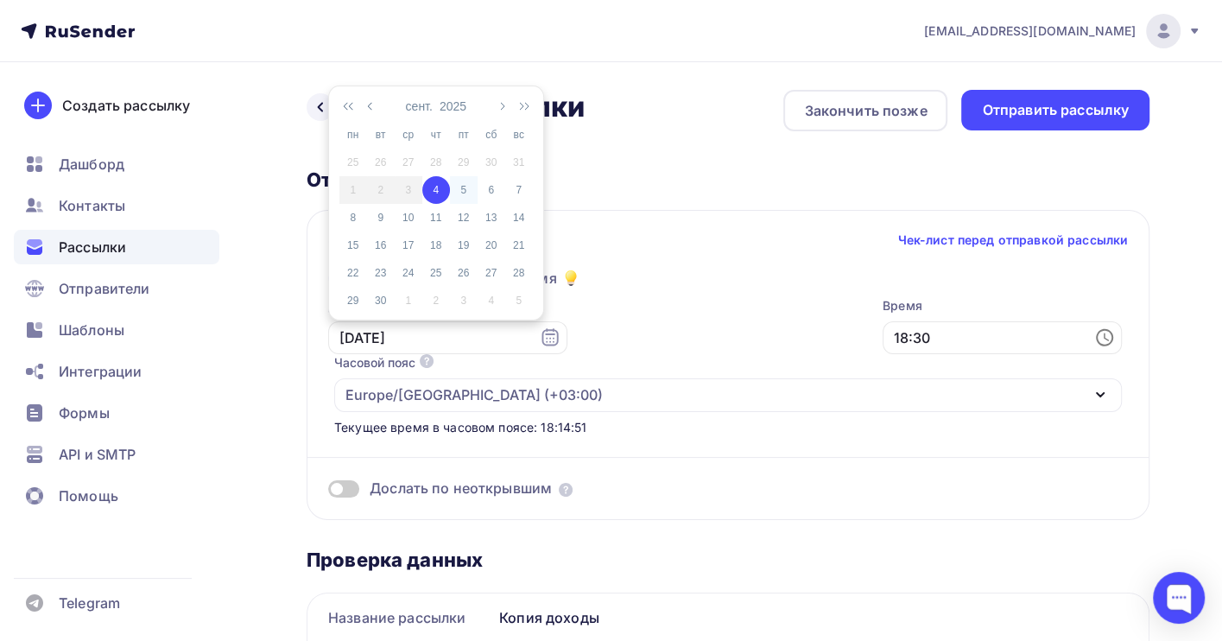
click at [462, 194] on div "5" at bounding box center [464, 190] width 28 height 16
type input "[DATE]"
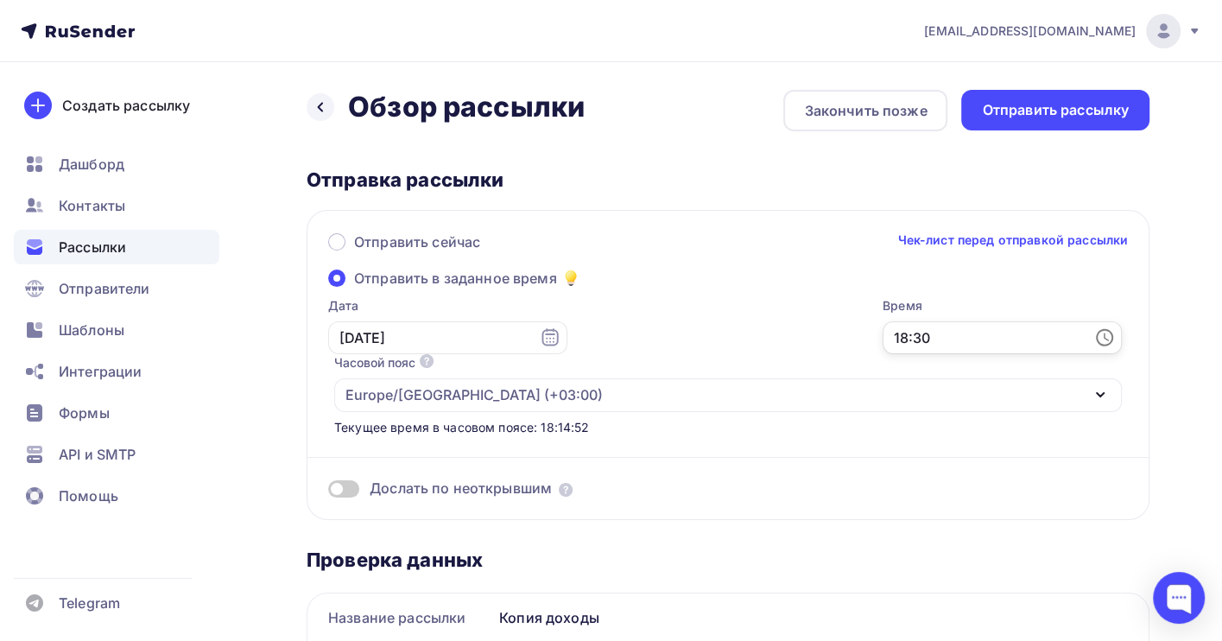
click at [883, 350] on input "18:30" at bounding box center [1002, 337] width 239 height 33
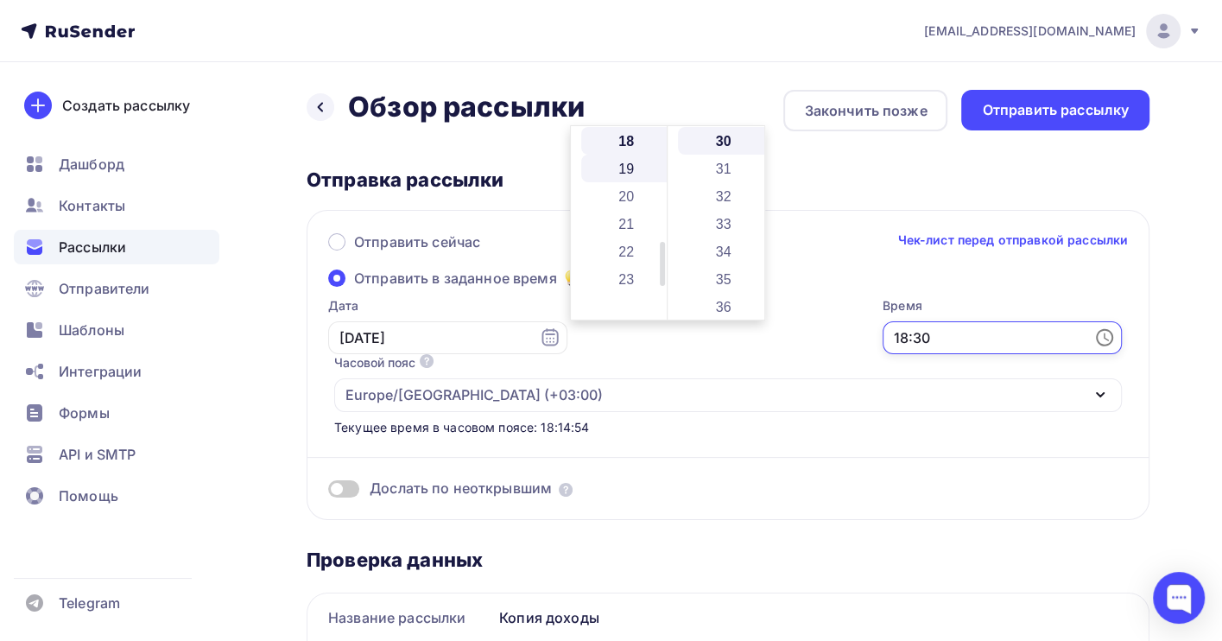
scroll to position [151, 0]
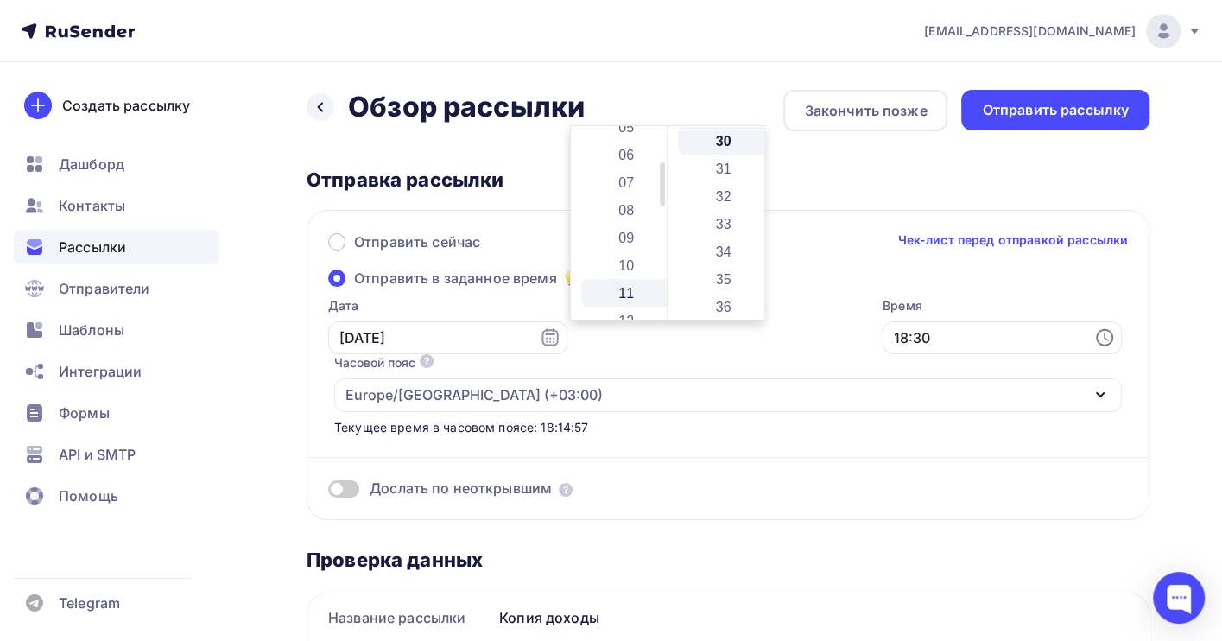
click at [625, 293] on li "11" at bounding box center [627, 293] width 93 height 28
click at [722, 235] on li "50" at bounding box center [724, 233] width 93 height 28
type input "11:50"
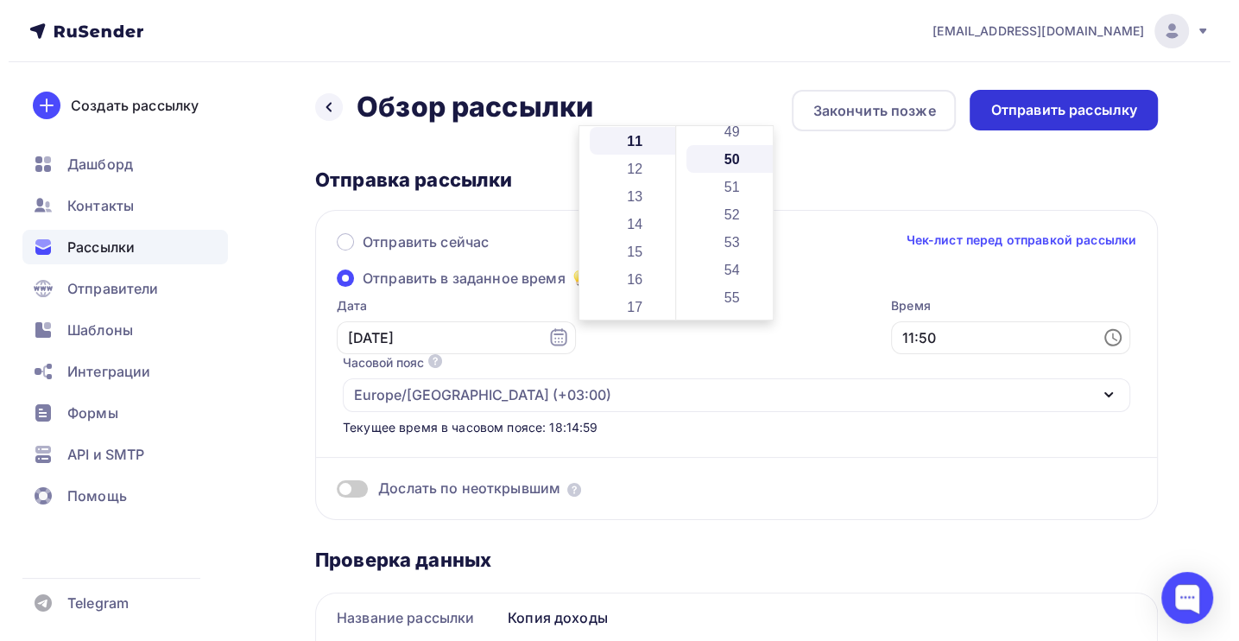
scroll to position [1381, 0]
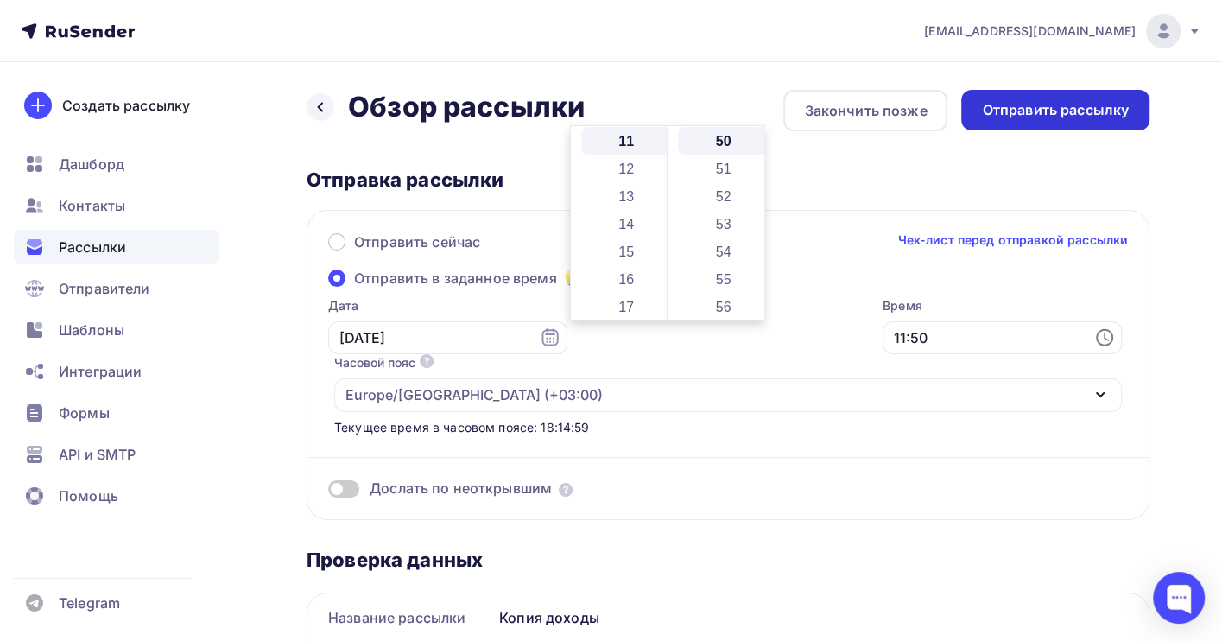
click at [1019, 110] on div "Отправить рассылку" at bounding box center [1055, 110] width 147 height 20
